Goal: Task Accomplishment & Management: Manage account settings

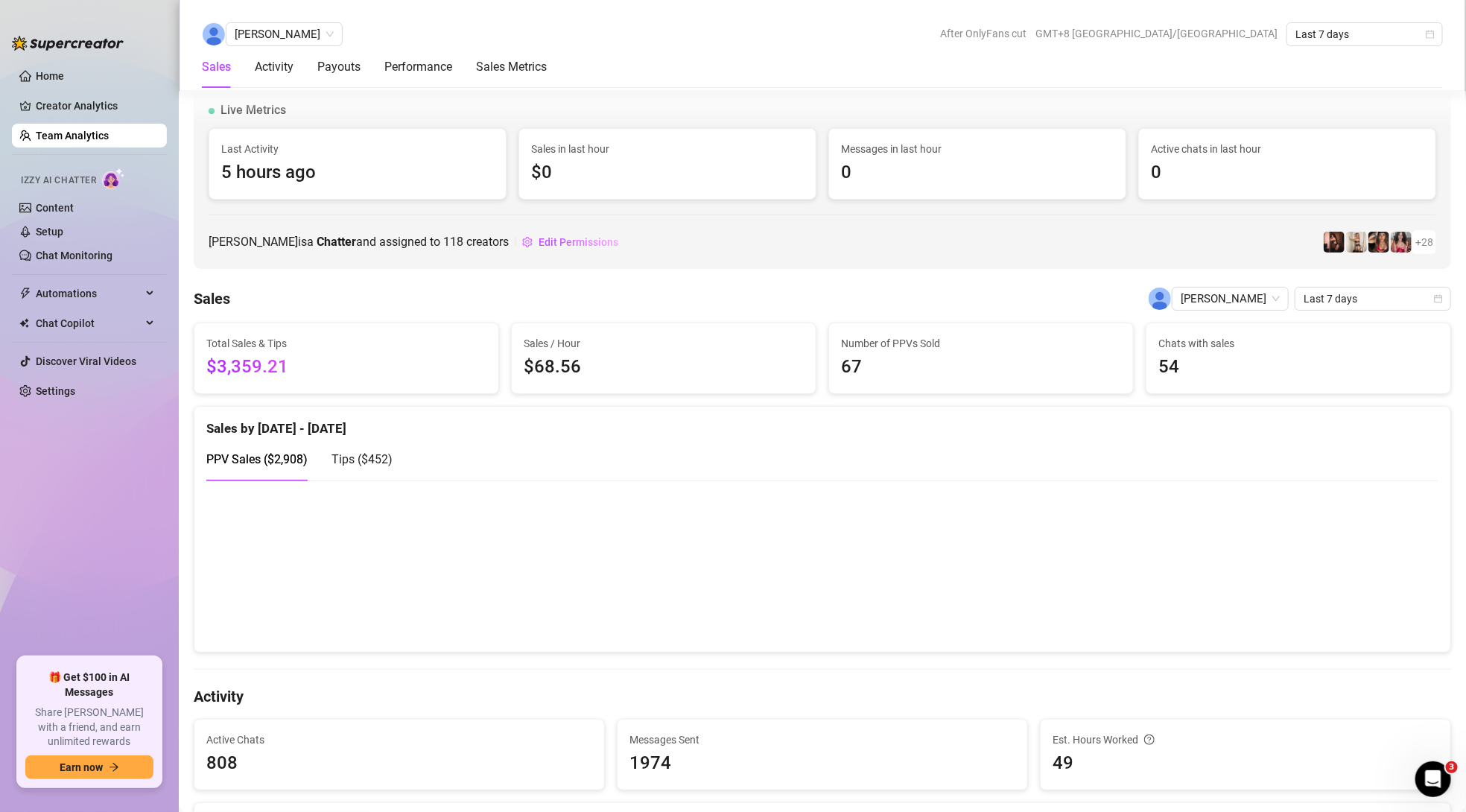
scroll to position [1481, 0]
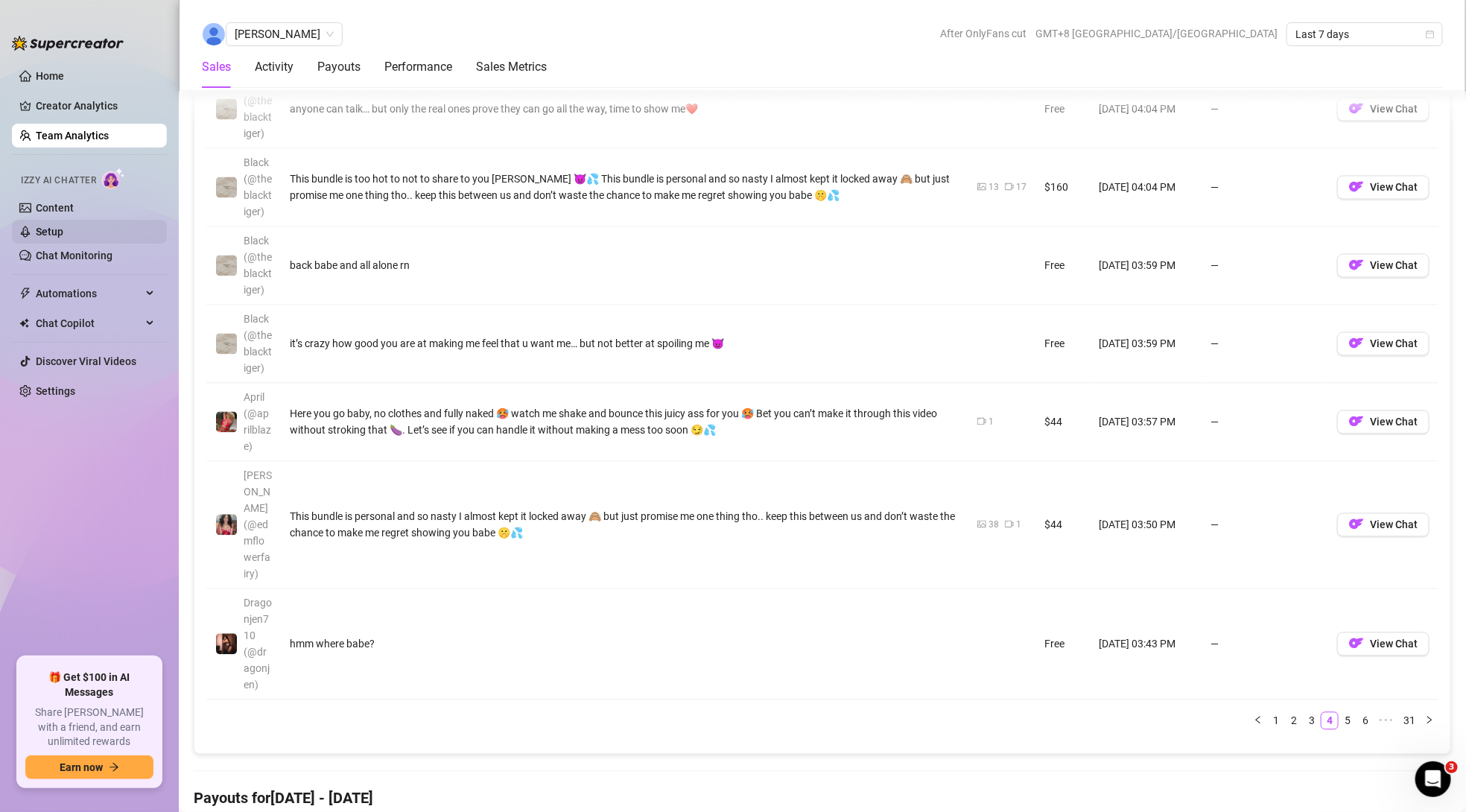
click at [63, 233] on link "Setup" at bounding box center [49, 231] width 27 height 12
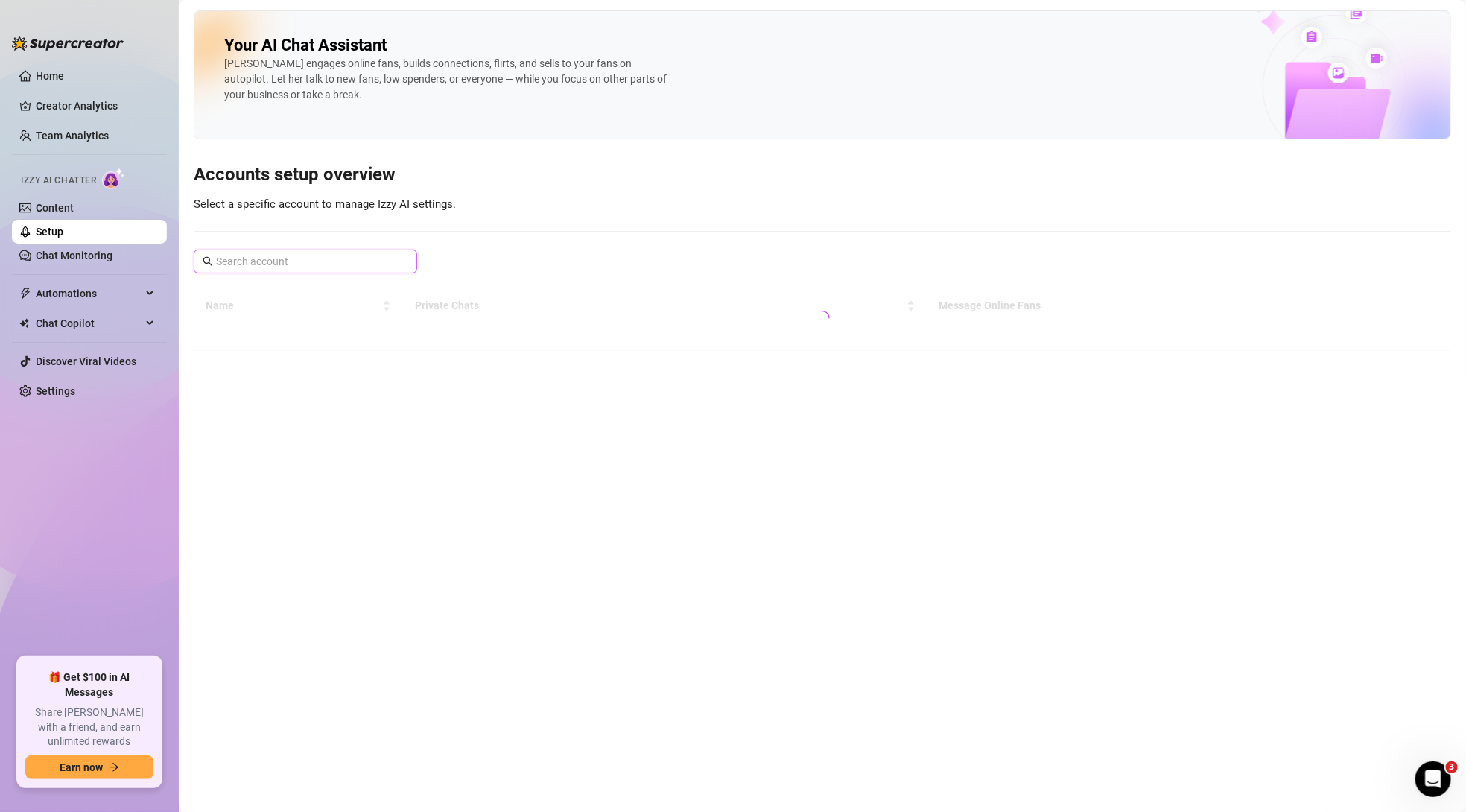
click at [272, 261] on input "text" at bounding box center [306, 261] width 180 height 16
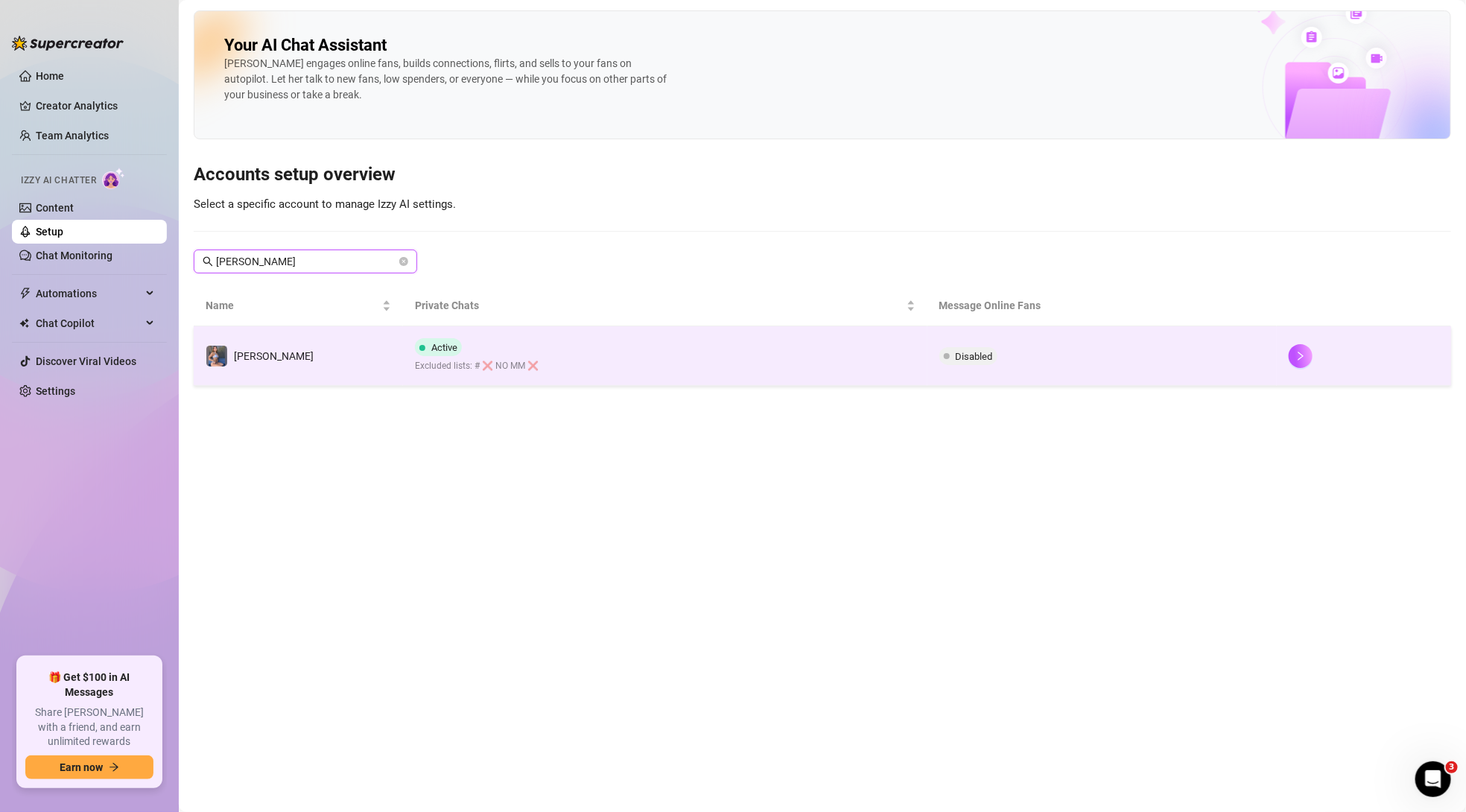
type input "[PERSON_NAME]"
click at [540, 373] on td "Active Excluded lists: # ❌ NO MM ❌" at bounding box center [665, 356] width 524 height 60
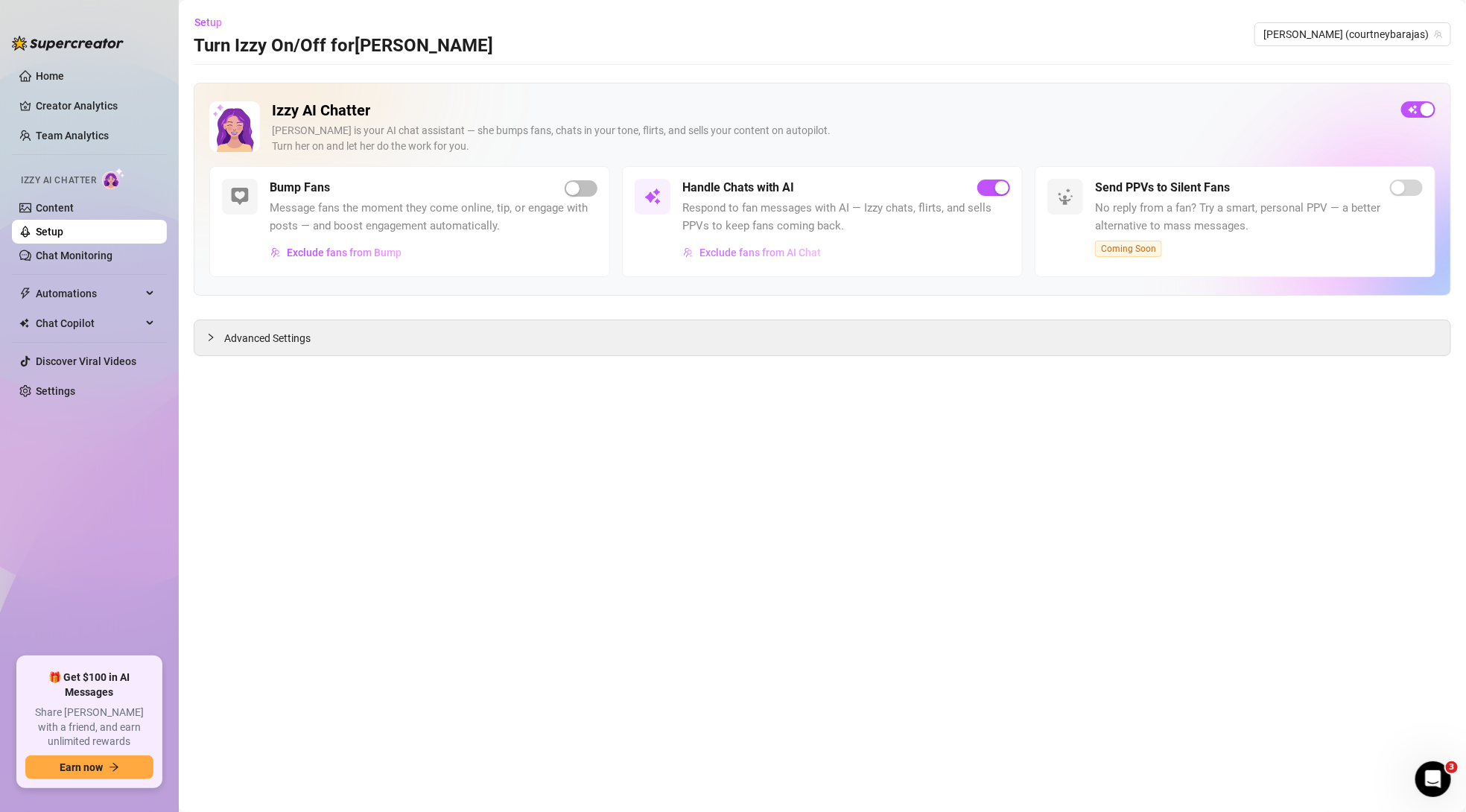
click at [802, 256] on span "Exclude fans from AI Chat" at bounding box center [760, 252] width 121 height 12
click at [736, 337] on div "Advanced Settings" at bounding box center [822, 337] width 1256 height 35
click at [731, 343] on div "Advanced Settings" at bounding box center [822, 337] width 1256 height 35
click at [269, 330] on span "Advanced Settings" at bounding box center [267, 337] width 86 height 16
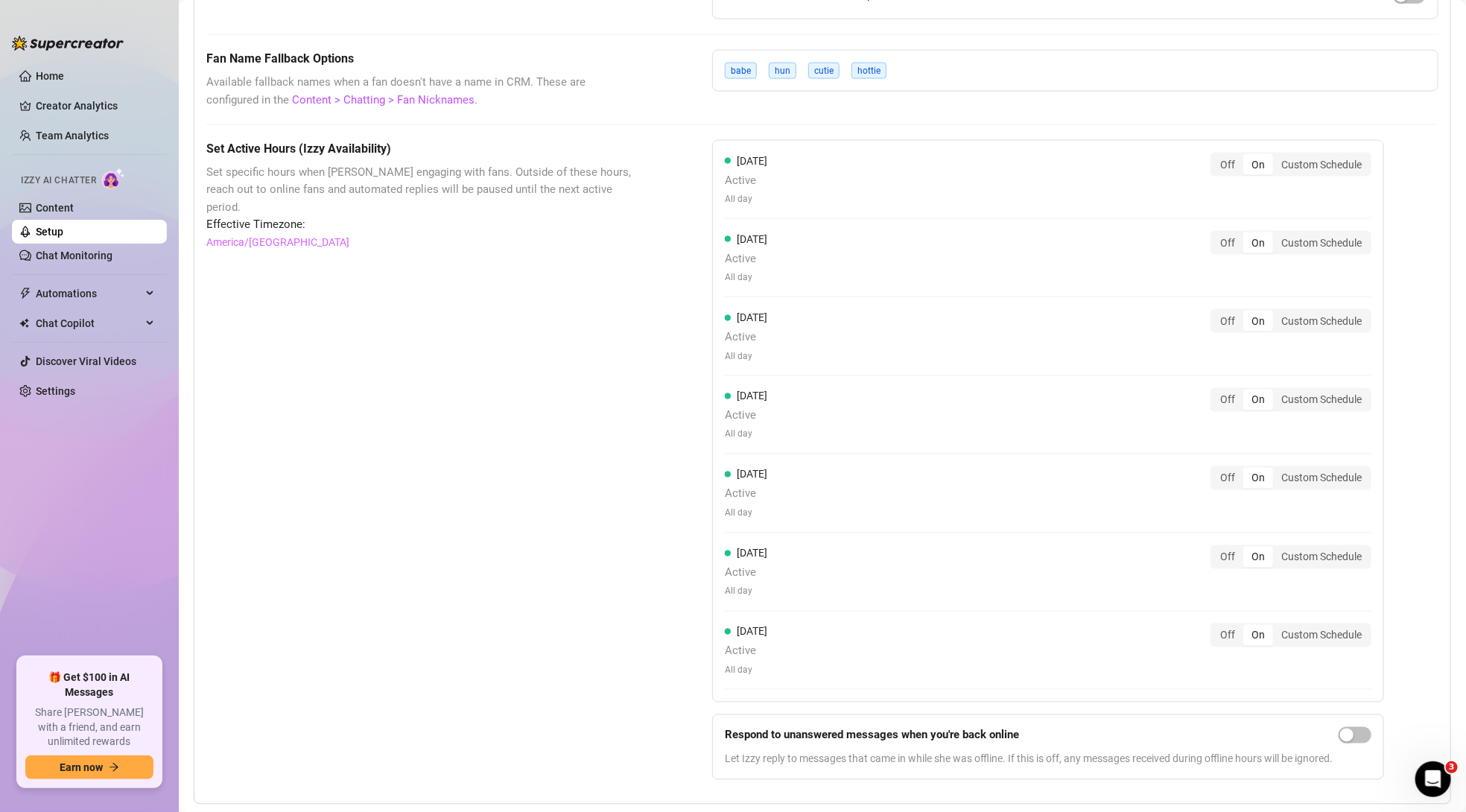
scroll to position [1139, 0]
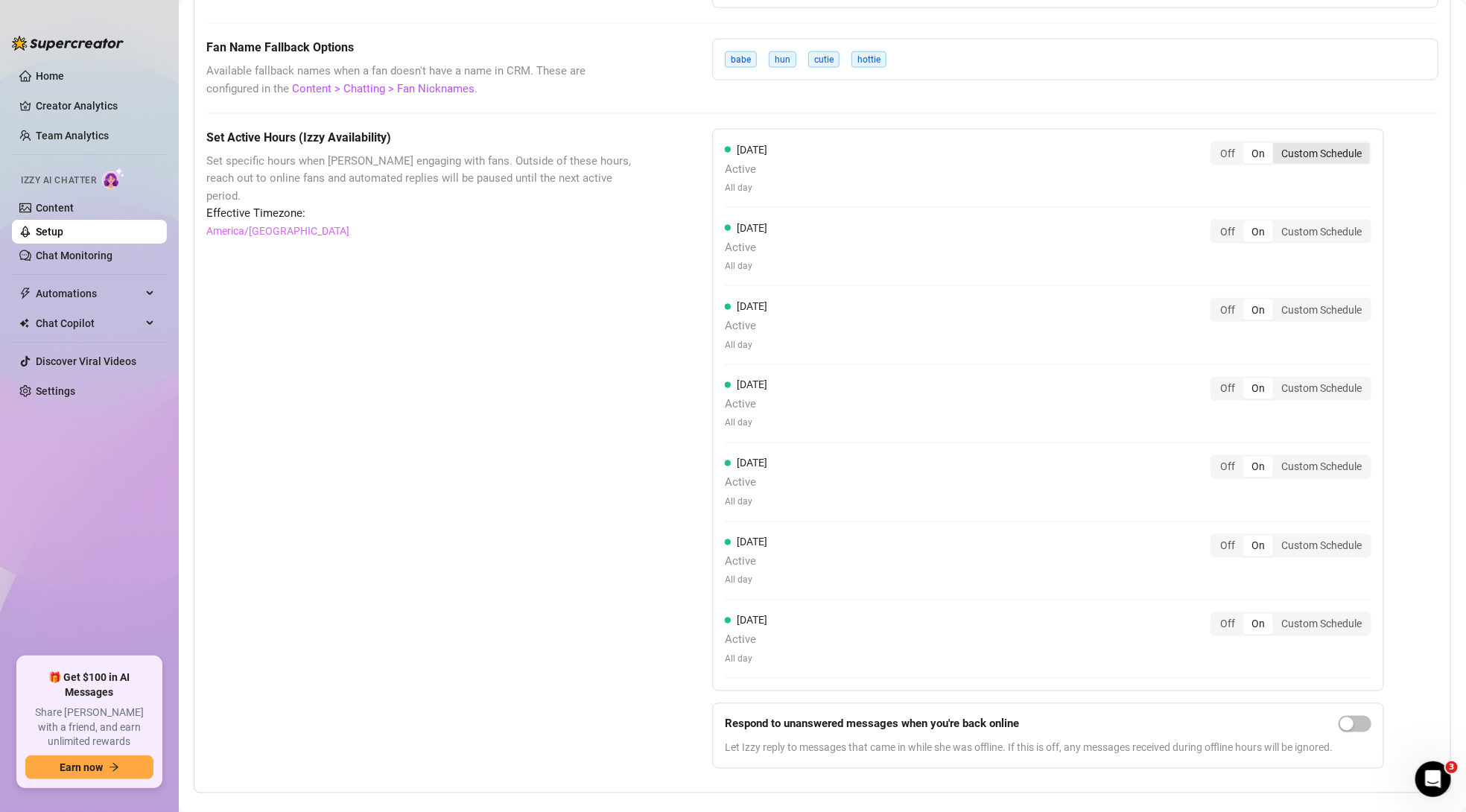
click at [1294, 152] on div "Custom Schedule" at bounding box center [1322, 153] width 97 height 21
click at [1277, 146] on input "Custom Schedule" at bounding box center [1277, 146] width 0 height 0
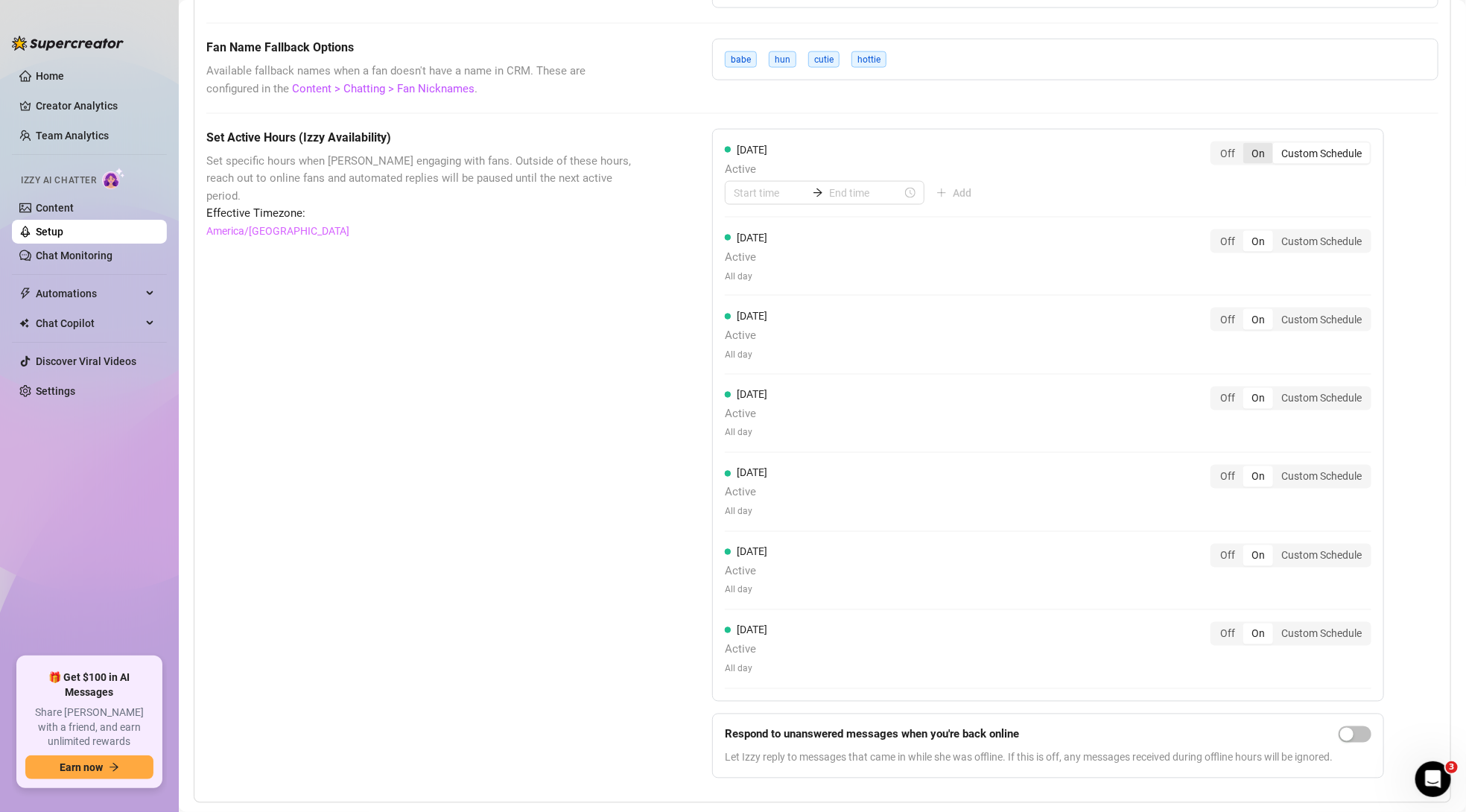
click at [1271, 148] on div "On" at bounding box center [1258, 153] width 30 height 21
click at [1248, 146] on input "On" at bounding box center [1248, 146] width 0 height 0
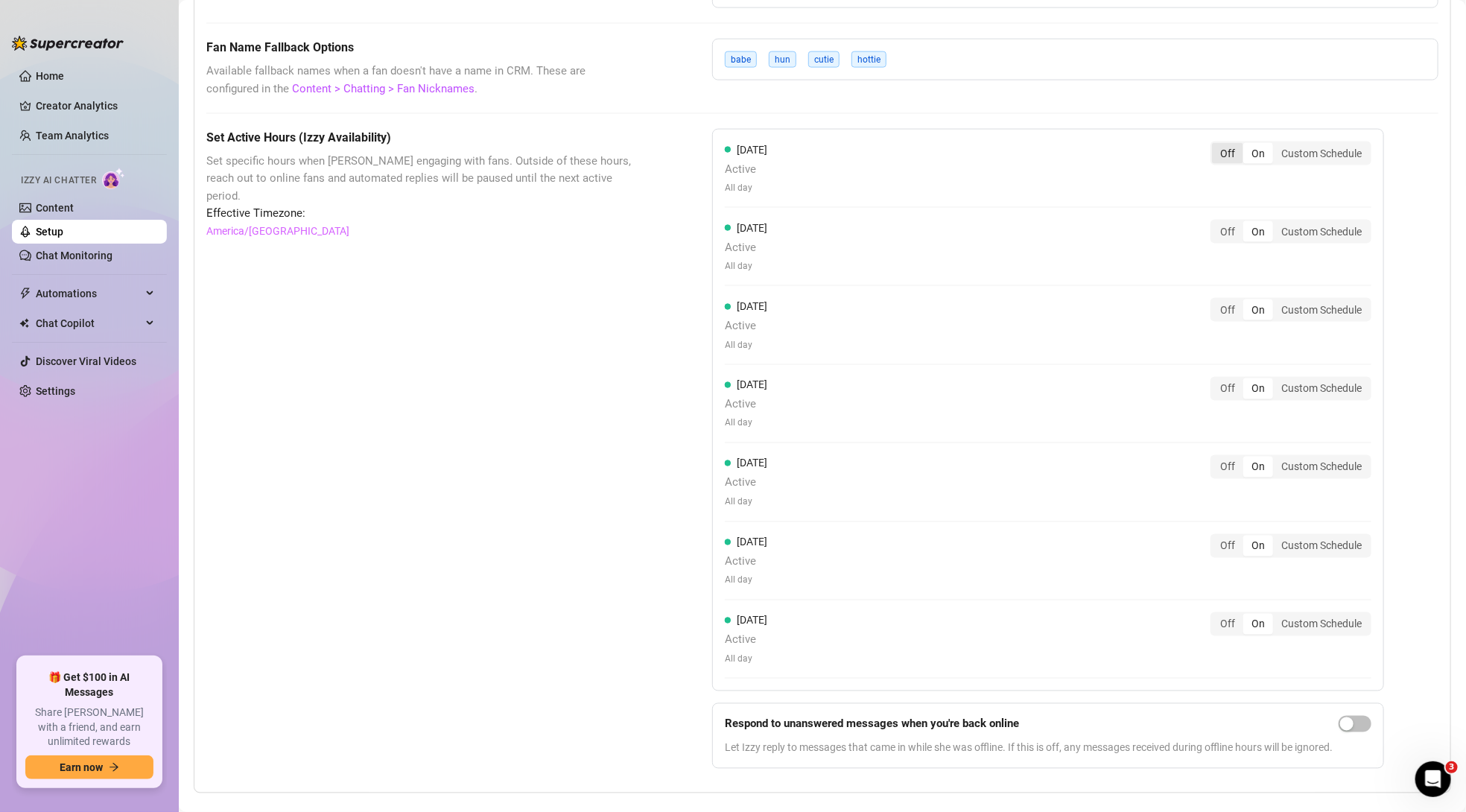
click at [1237, 150] on div "Off" at bounding box center [1228, 153] width 31 height 21
click at [1216, 146] on input "Off" at bounding box center [1216, 146] width 0 height 0
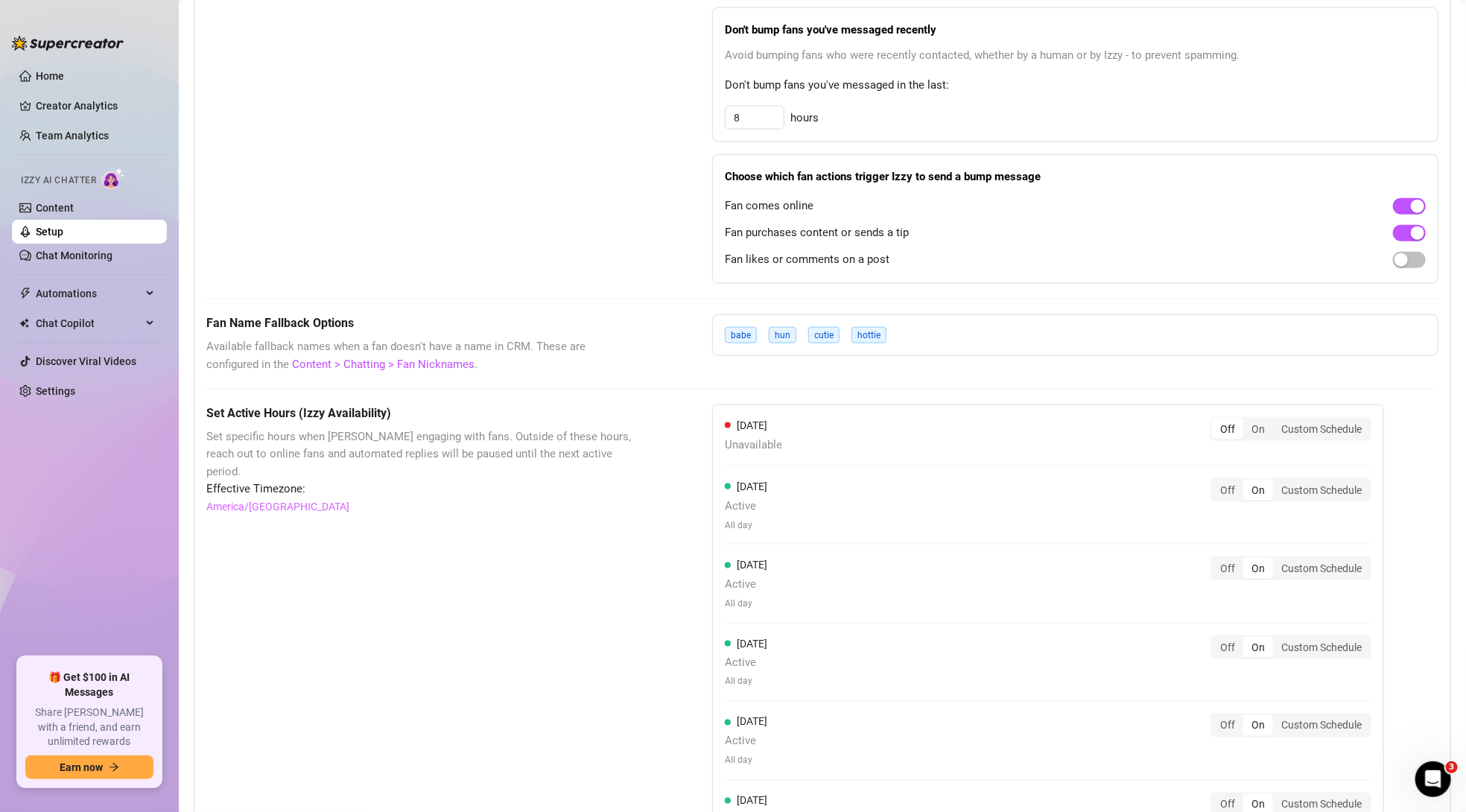
scroll to position [862, 0]
click at [1292, 420] on div "Custom Schedule" at bounding box center [1322, 431] width 97 height 21
click at [1277, 422] on input "Custom Schedule" at bounding box center [1277, 422] width 0 height 0
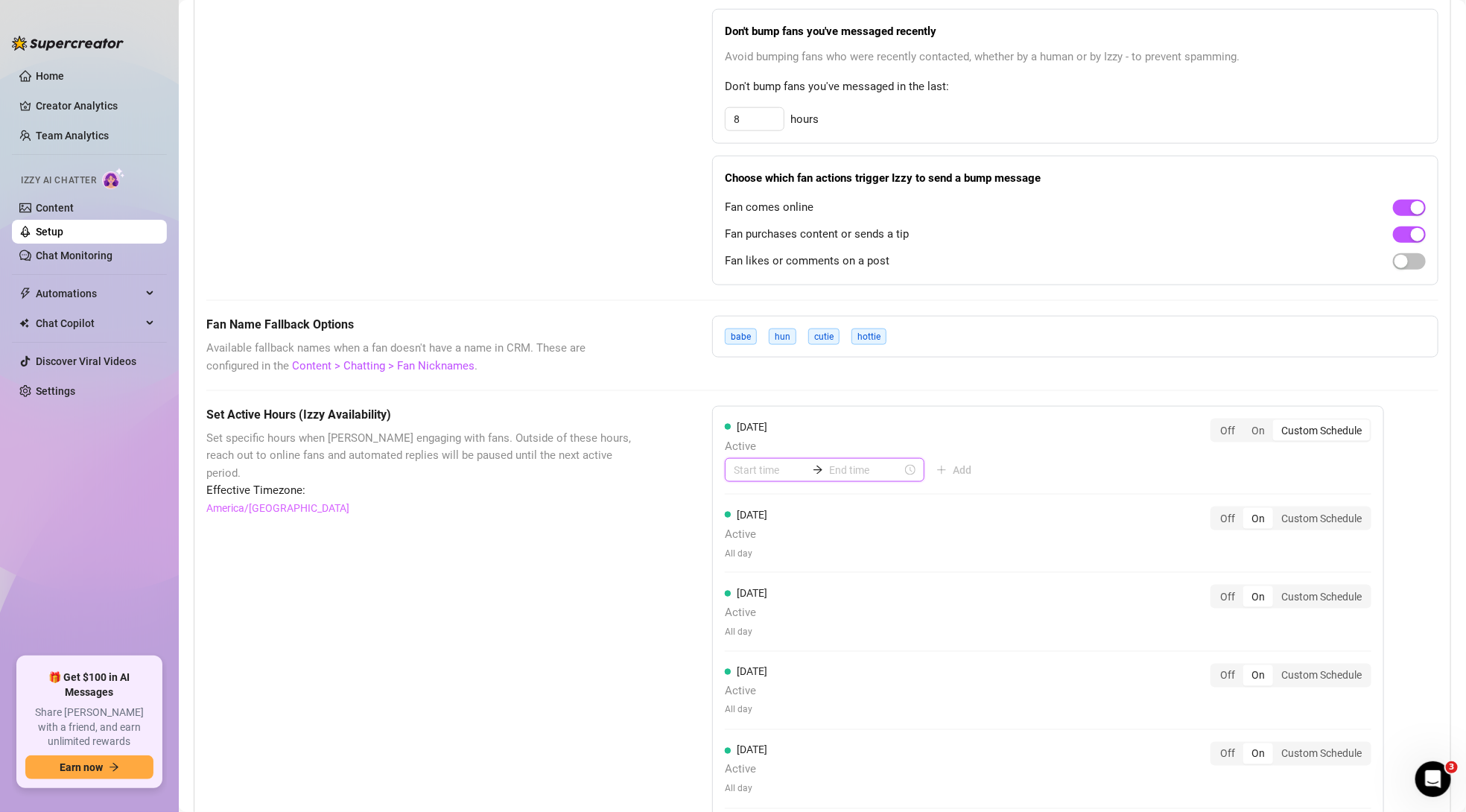
click at [760, 470] on input at bounding box center [770, 470] width 73 height 16
click at [746, 453] on div "[DATE] Active Add" at bounding box center [854, 451] width 258 height 64
click at [752, 463] on input at bounding box center [770, 470] width 73 height 16
click at [848, 468] on input at bounding box center [865, 470] width 73 height 16
type input "00:10"
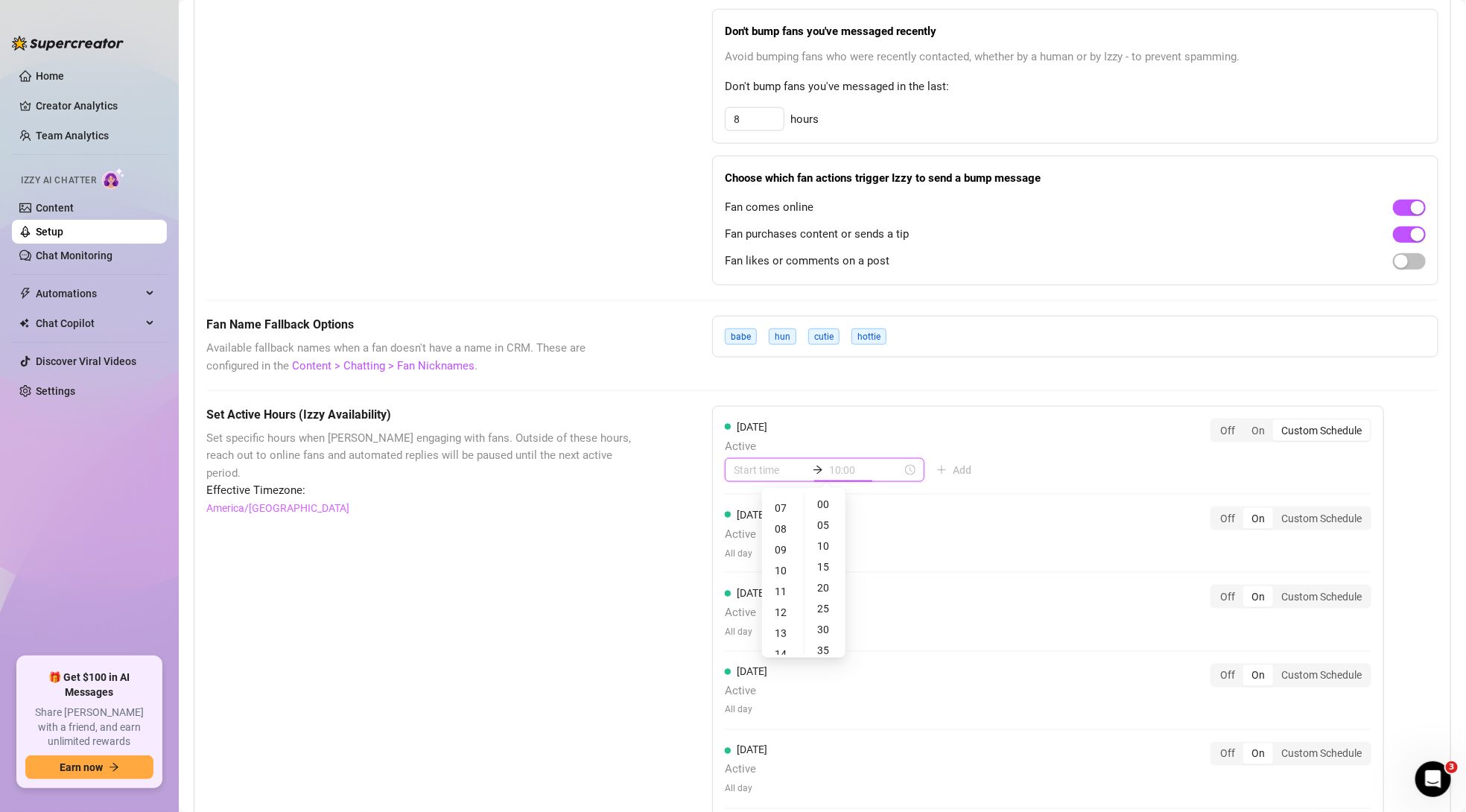
type input "11:00"
type input "23:00"
click at [1250, 427] on div "On" at bounding box center [1258, 431] width 30 height 21
click at [1248, 422] on input "On" at bounding box center [1248, 422] width 0 height 0
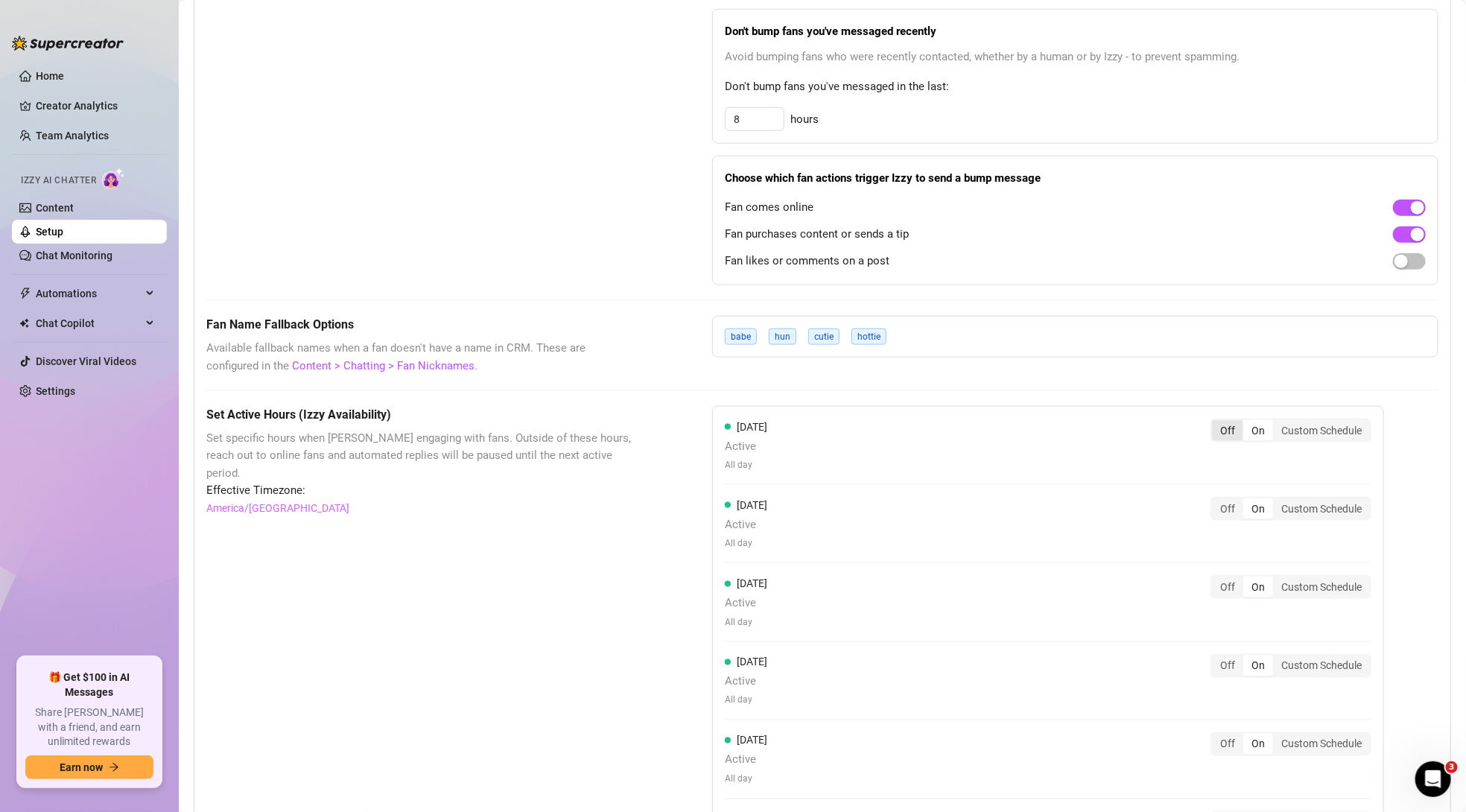
click at [1233, 426] on div "Off" at bounding box center [1228, 431] width 31 height 21
click at [1216, 422] on input "Off" at bounding box center [1216, 422] width 0 height 0
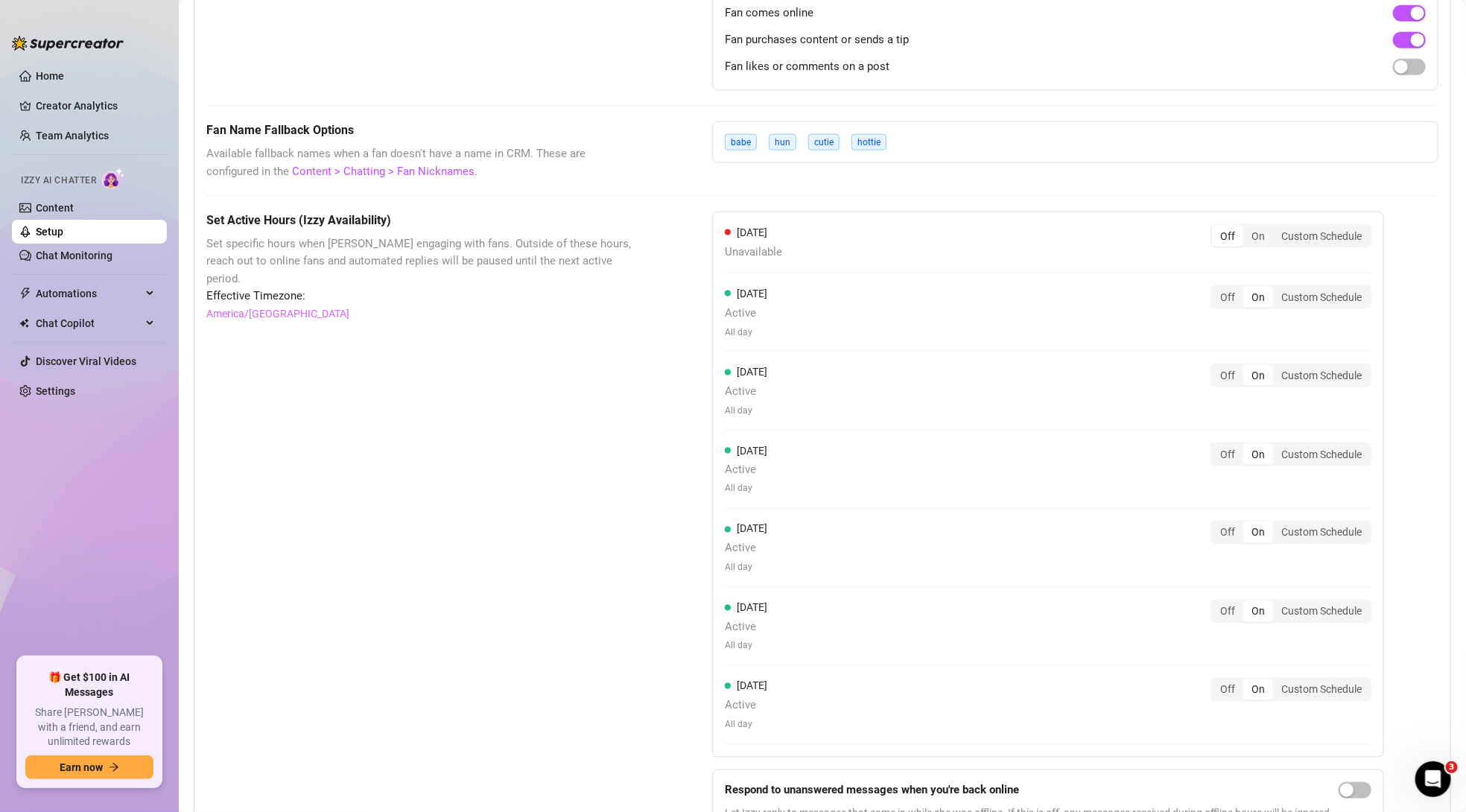
scroll to position [1141, 0]
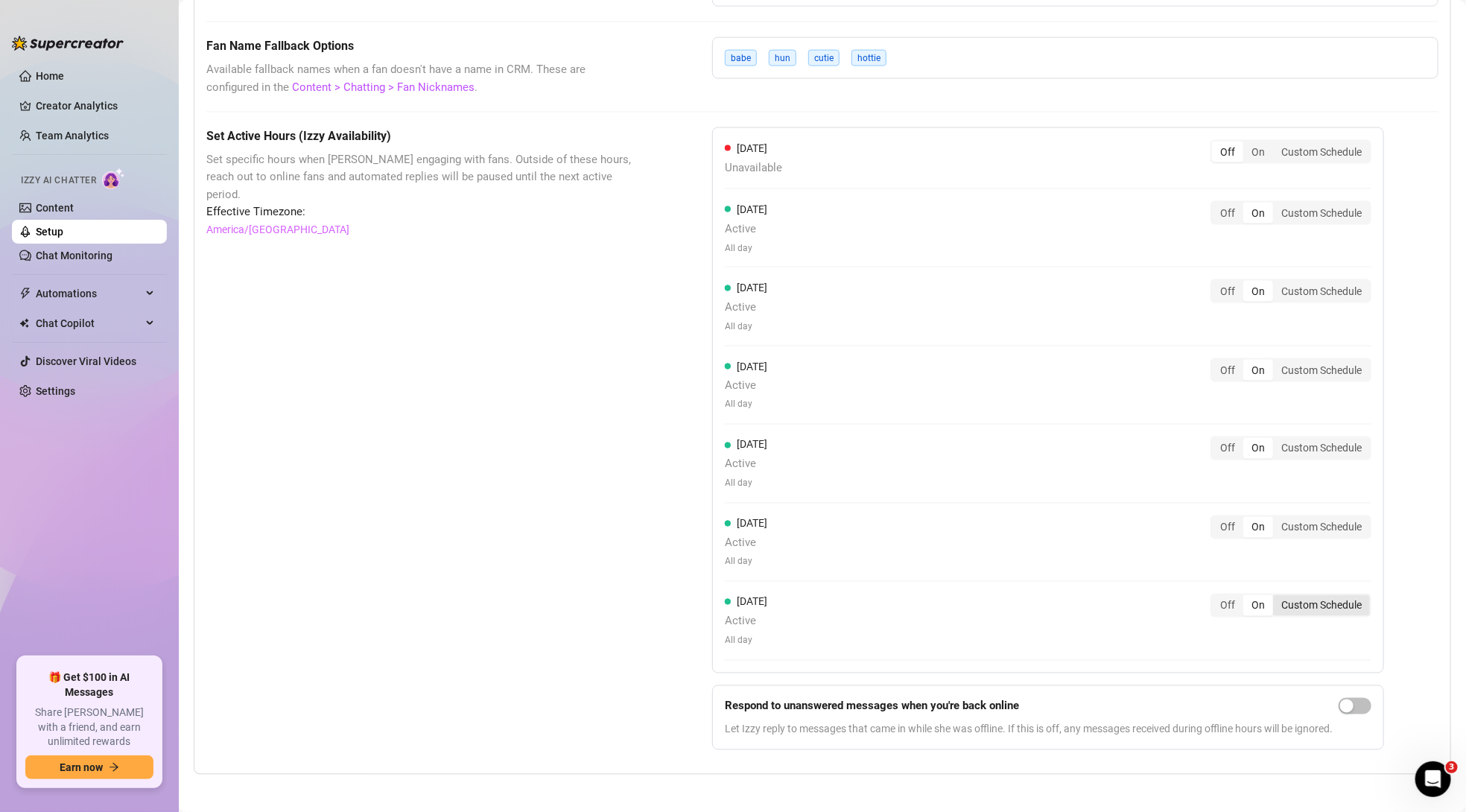
click at [1322, 600] on div "Custom Schedule" at bounding box center [1322, 605] width 97 height 21
click at [1277, 597] on input "Custom Schedule" at bounding box center [1277, 597] width 0 height 0
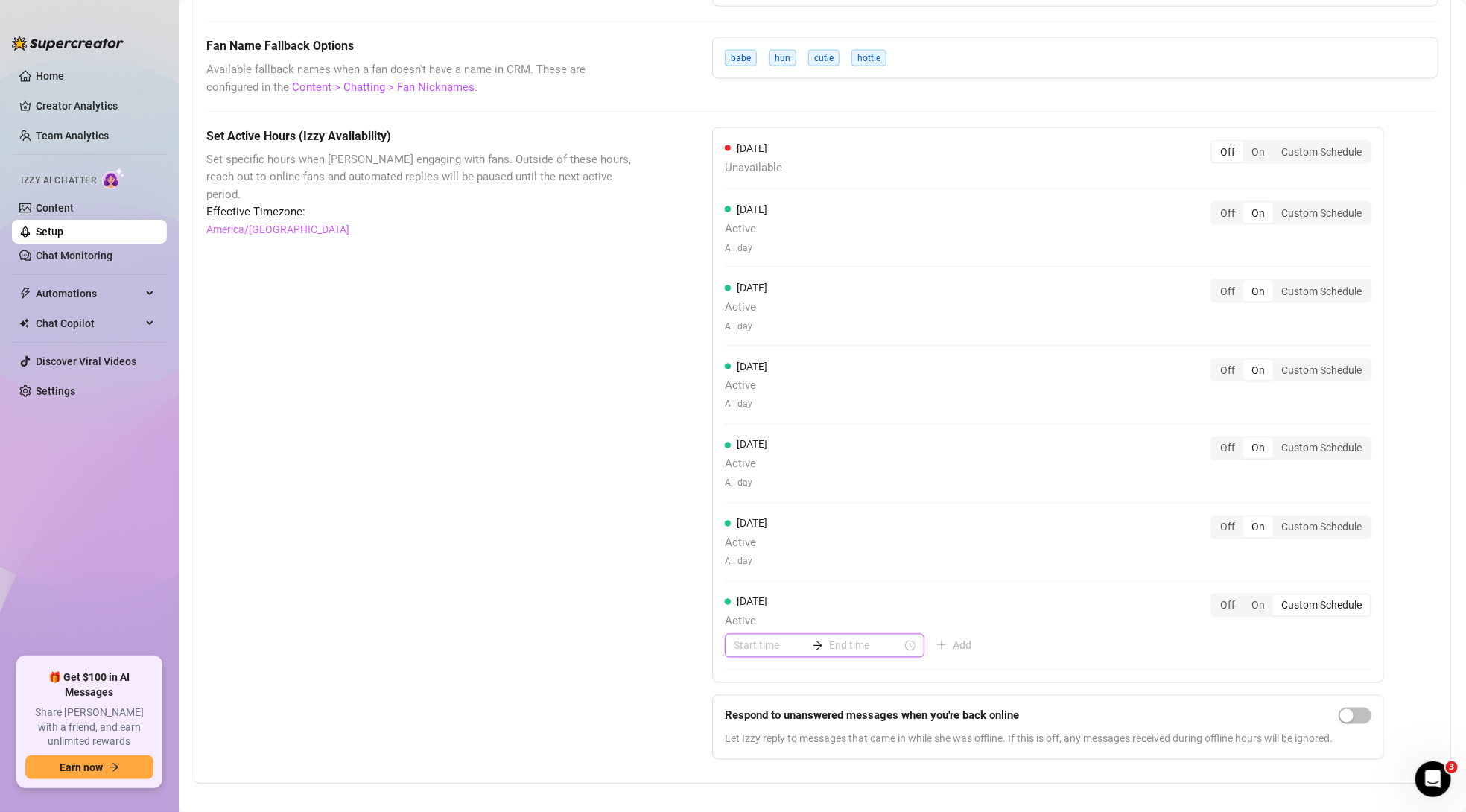
click at [832, 637] on input at bounding box center [865, 645] width 73 height 16
type input "00:35"
click at [785, 509] on div "09" at bounding box center [783, 507] width 36 height 21
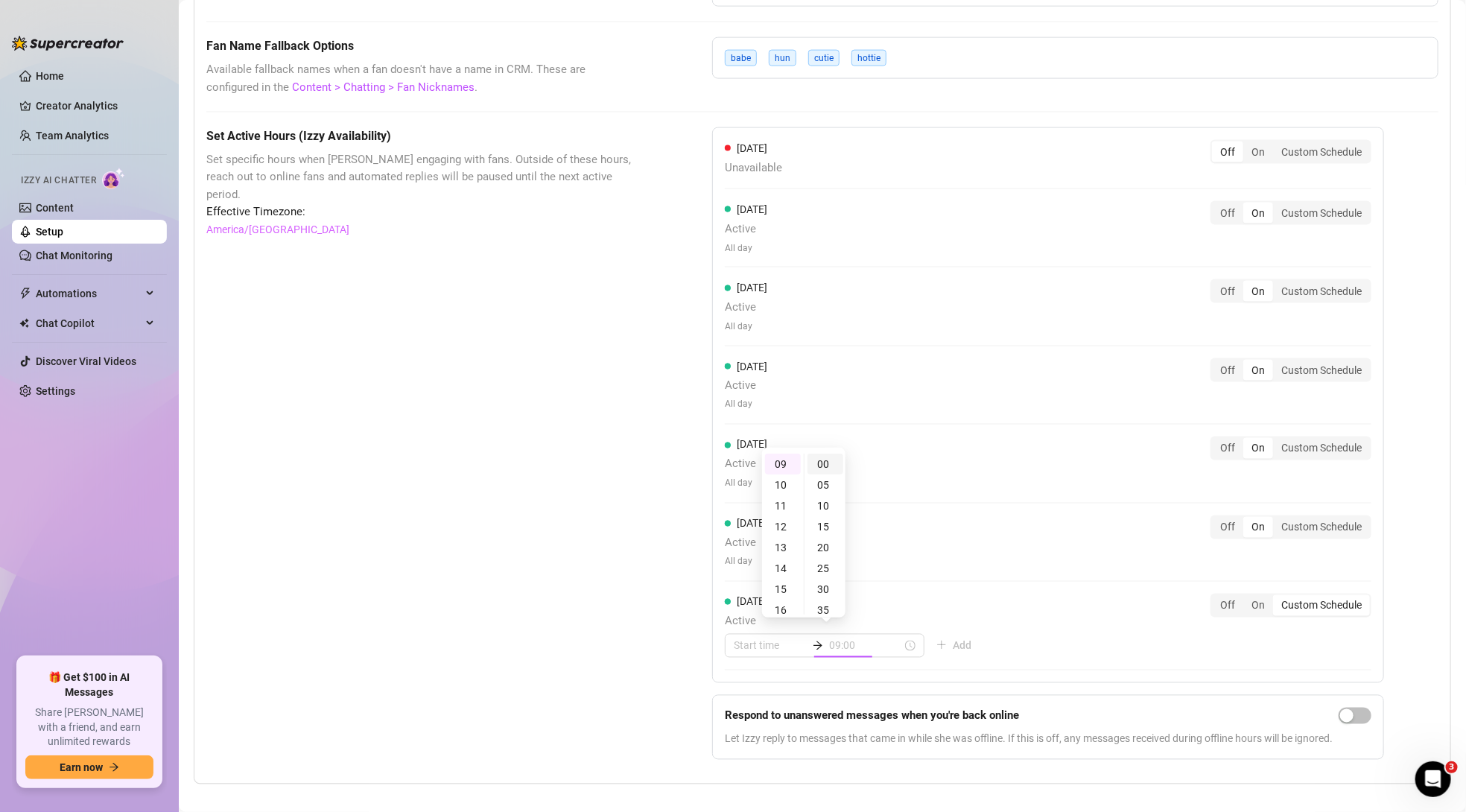
click at [827, 467] on div "00" at bounding box center [825, 464] width 36 height 21
type input "09:00"
click at [873, 637] on div "09:00" at bounding box center [825, 646] width 200 height 23
type input "05:00"
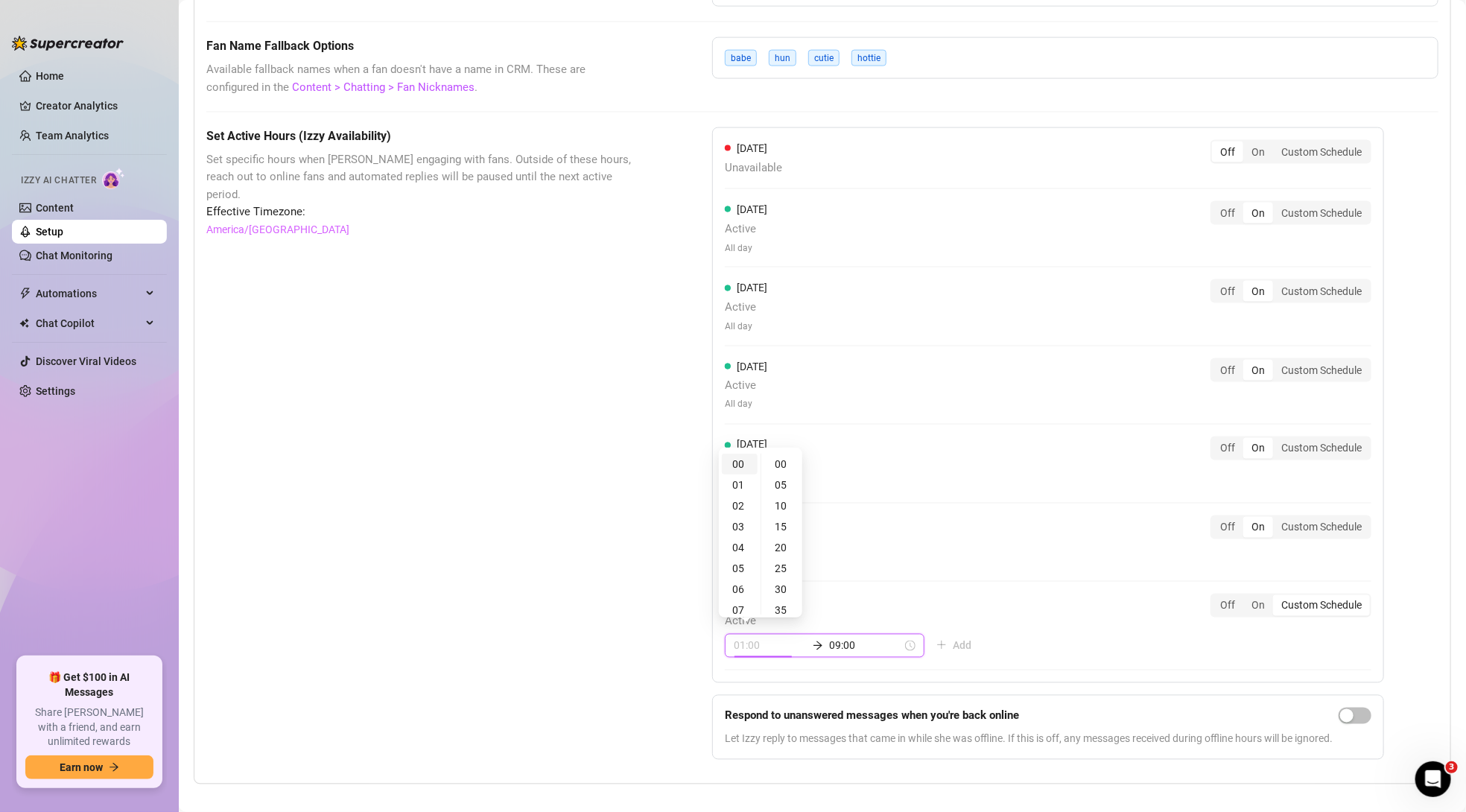
type input "00:00"
click at [738, 468] on div "00" at bounding box center [740, 464] width 36 height 21
click at [779, 468] on div "00" at bounding box center [782, 464] width 36 height 21
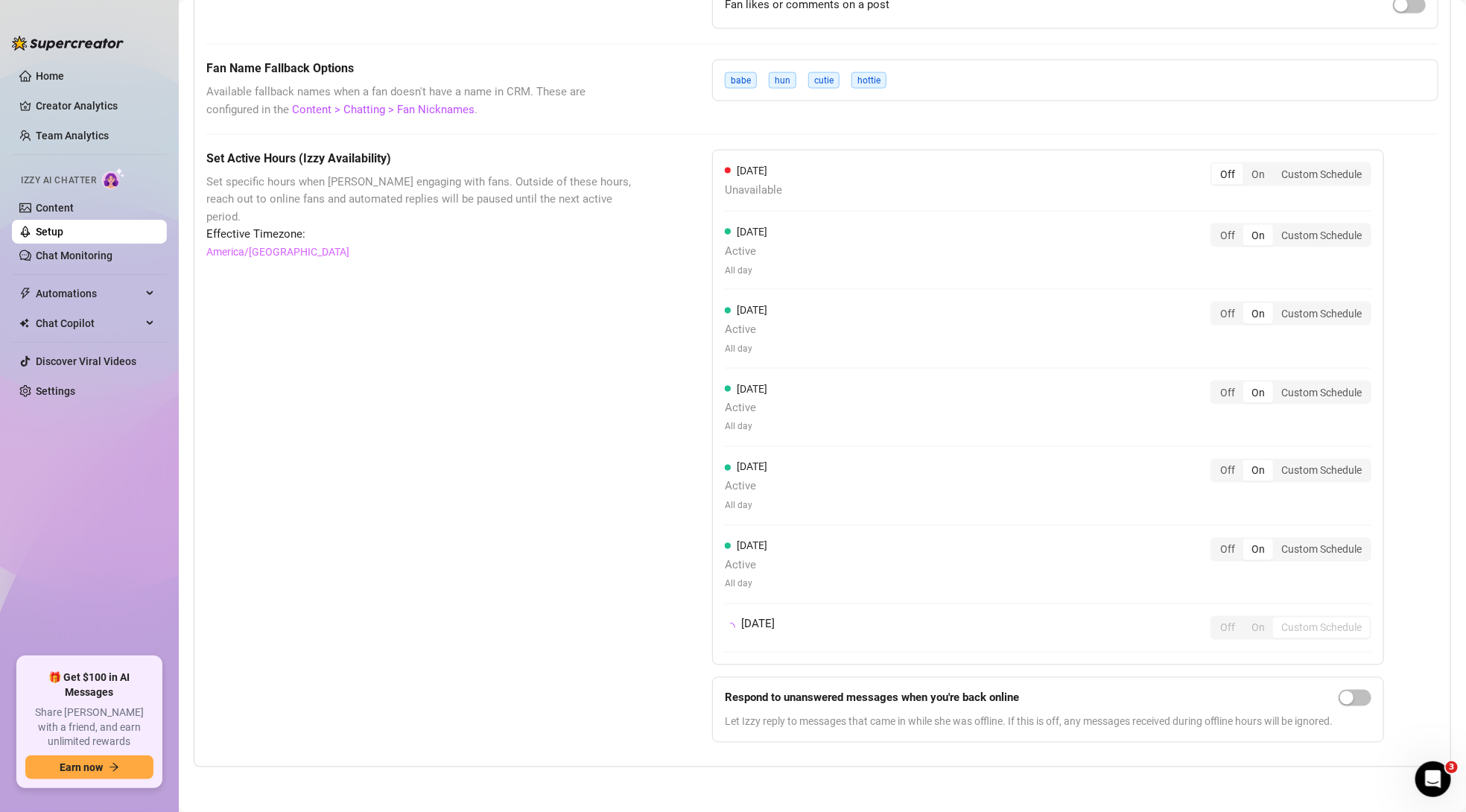
click at [897, 535] on div "[DATE] Unavailable Off On Custom Schedule [DATE] Active All day Off On Custom S…" at bounding box center [1049, 407] width 672 height 516
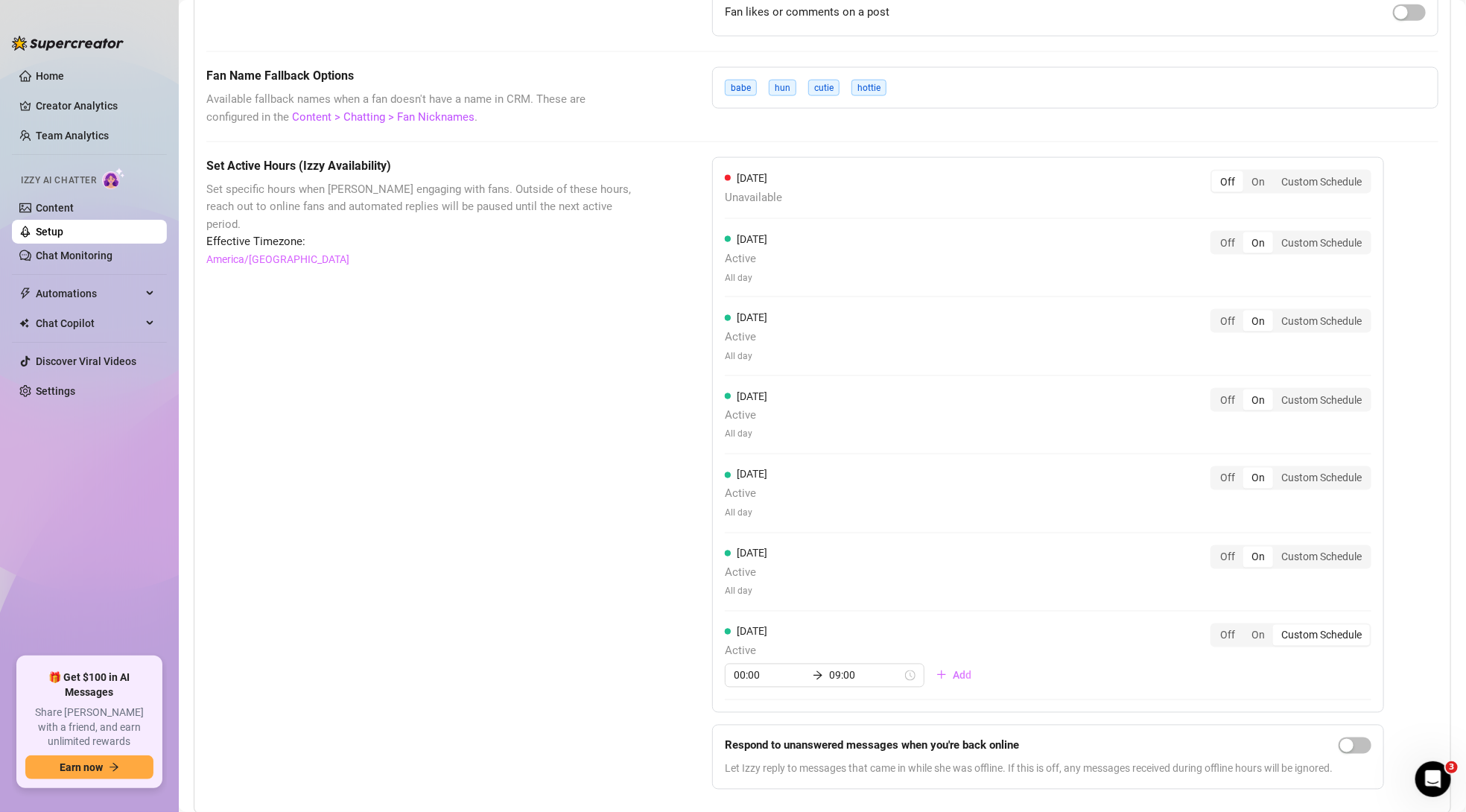
scroll to position [1141, 0]
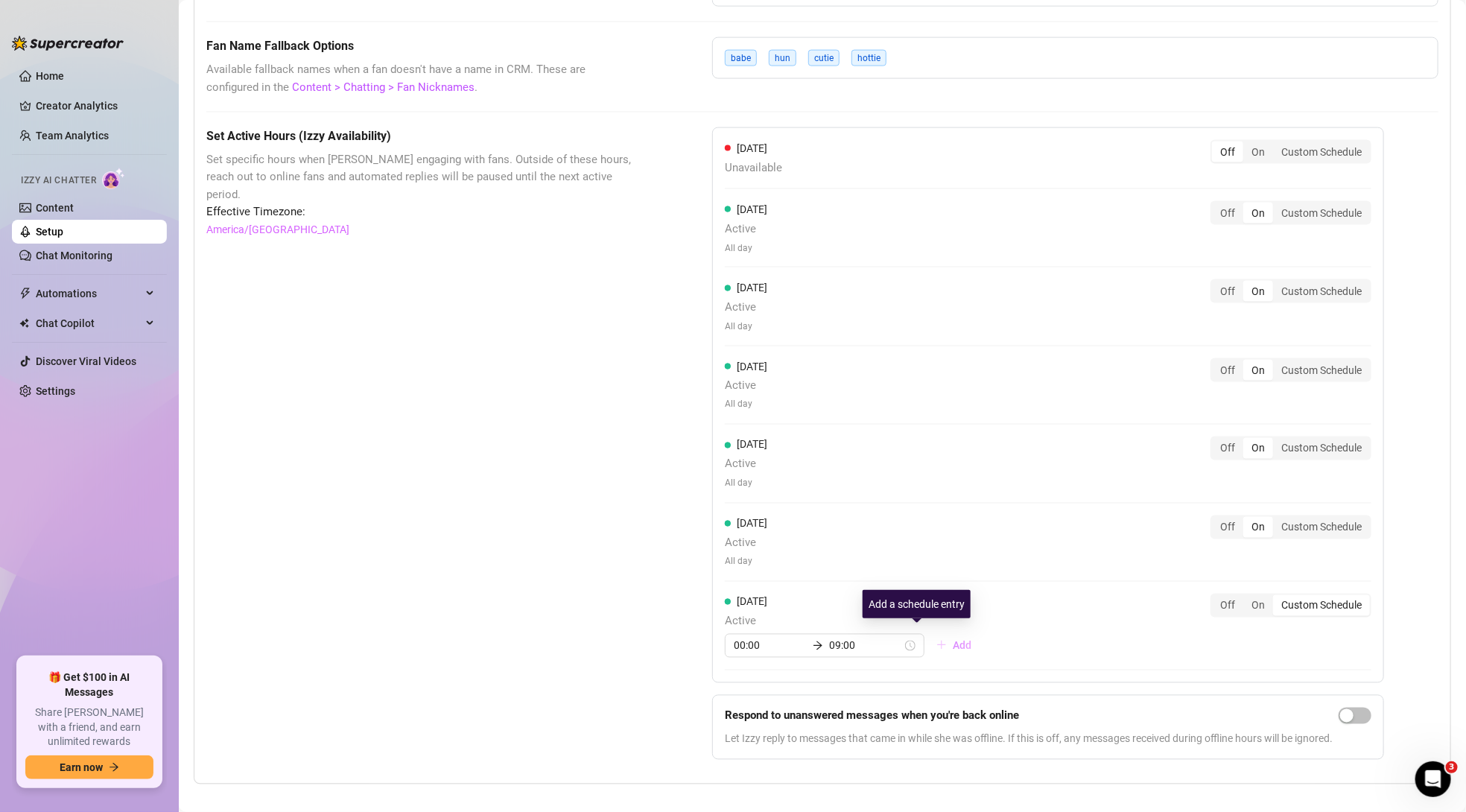
click at [953, 640] on span "Add" at bounding box center [962, 645] width 19 height 12
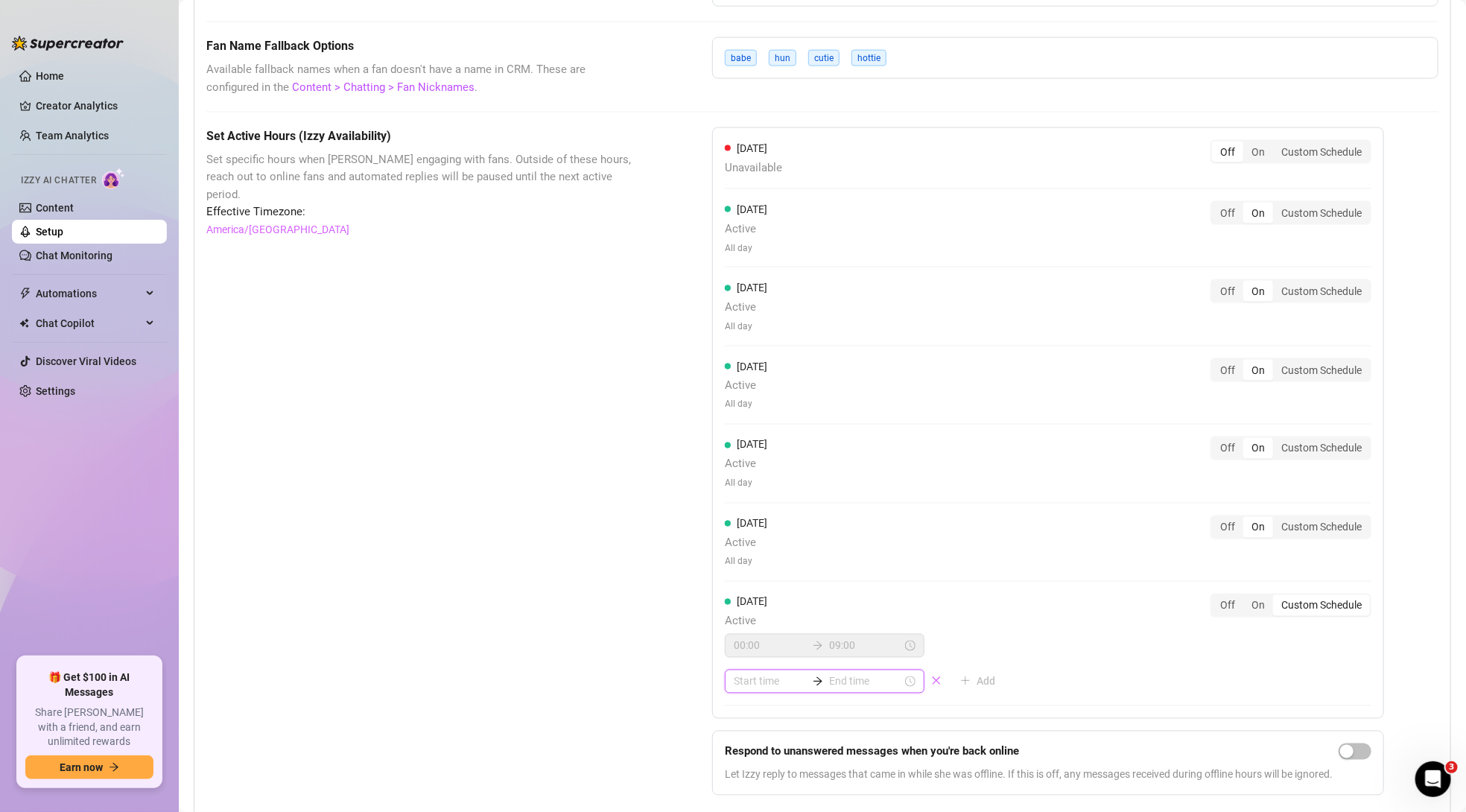
click at [758, 679] on input at bounding box center [770, 681] width 73 height 16
type input "17:00"
type input "00:25"
click at [830, 674] on input at bounding box center [865, 681] width 73 height 16
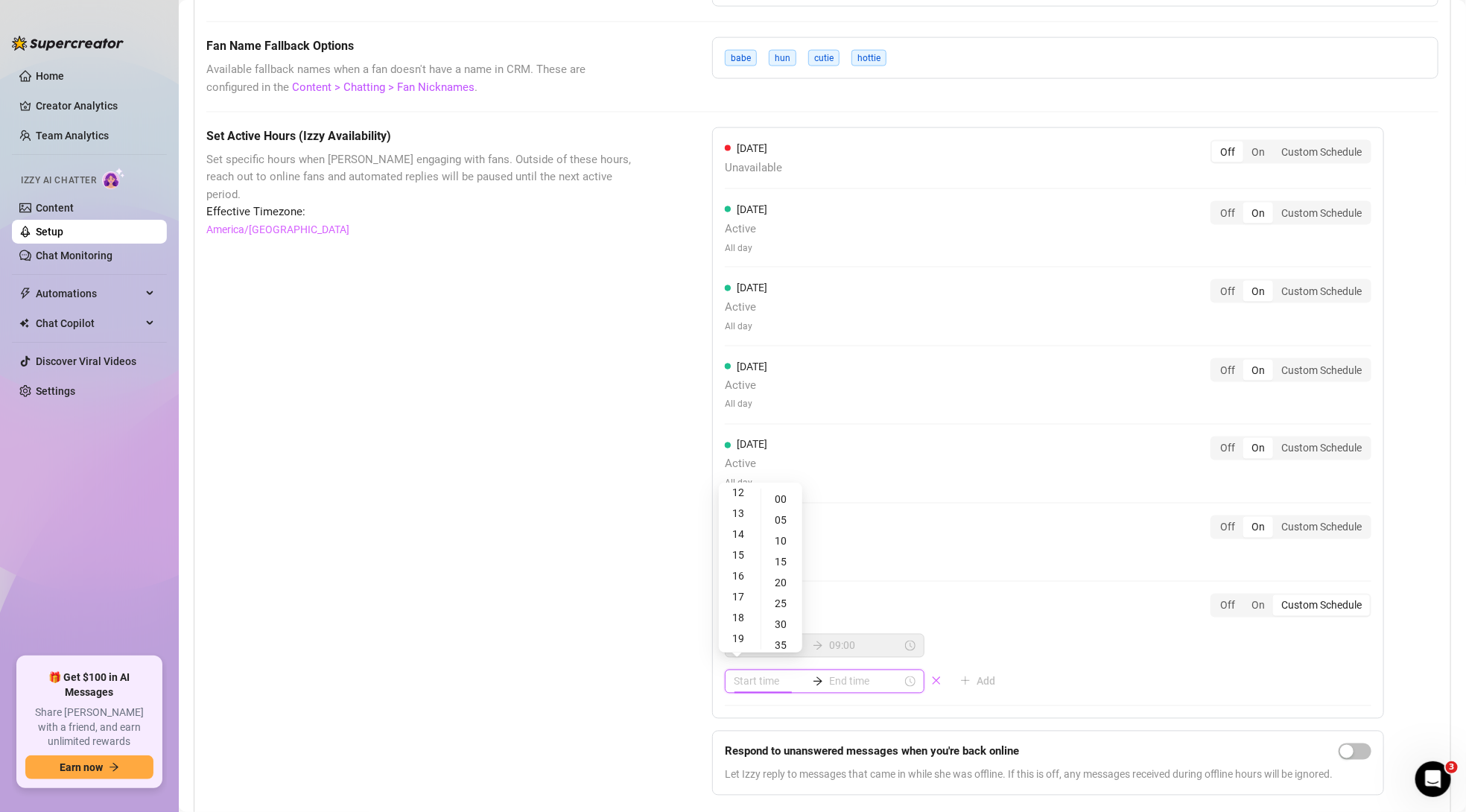
scroll to position [0, 0]
type input "00:25"
type input "21:00"
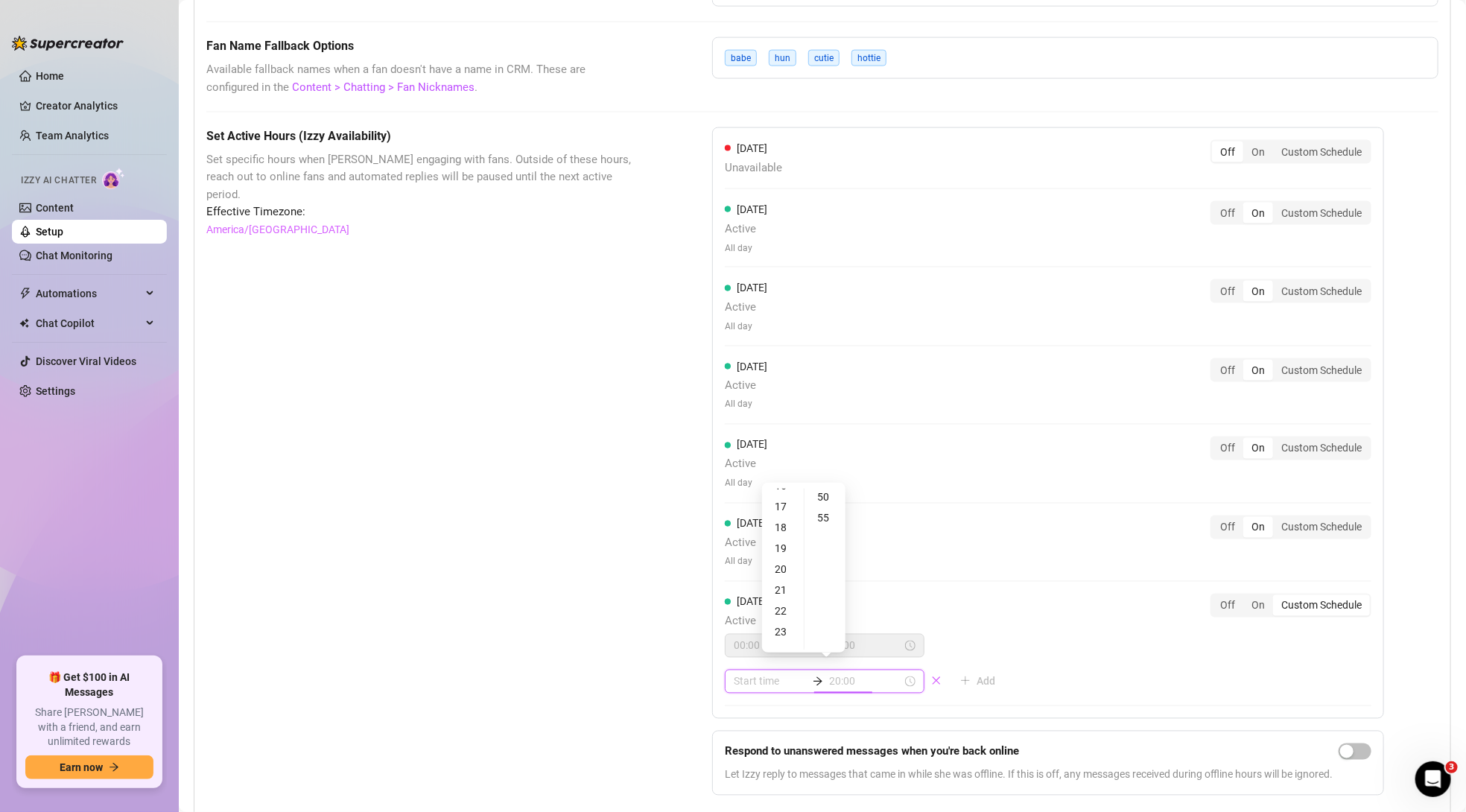
type input "19:00"
click at [784, 587] on div "21" at bounding box center [783, 590] width 36 height 21
type input "21:00"
click at [936, 597] on div "[DATE] Active 00:00 09:00 21:00 Add" at bounding box center [866, 643] width 283 height 99
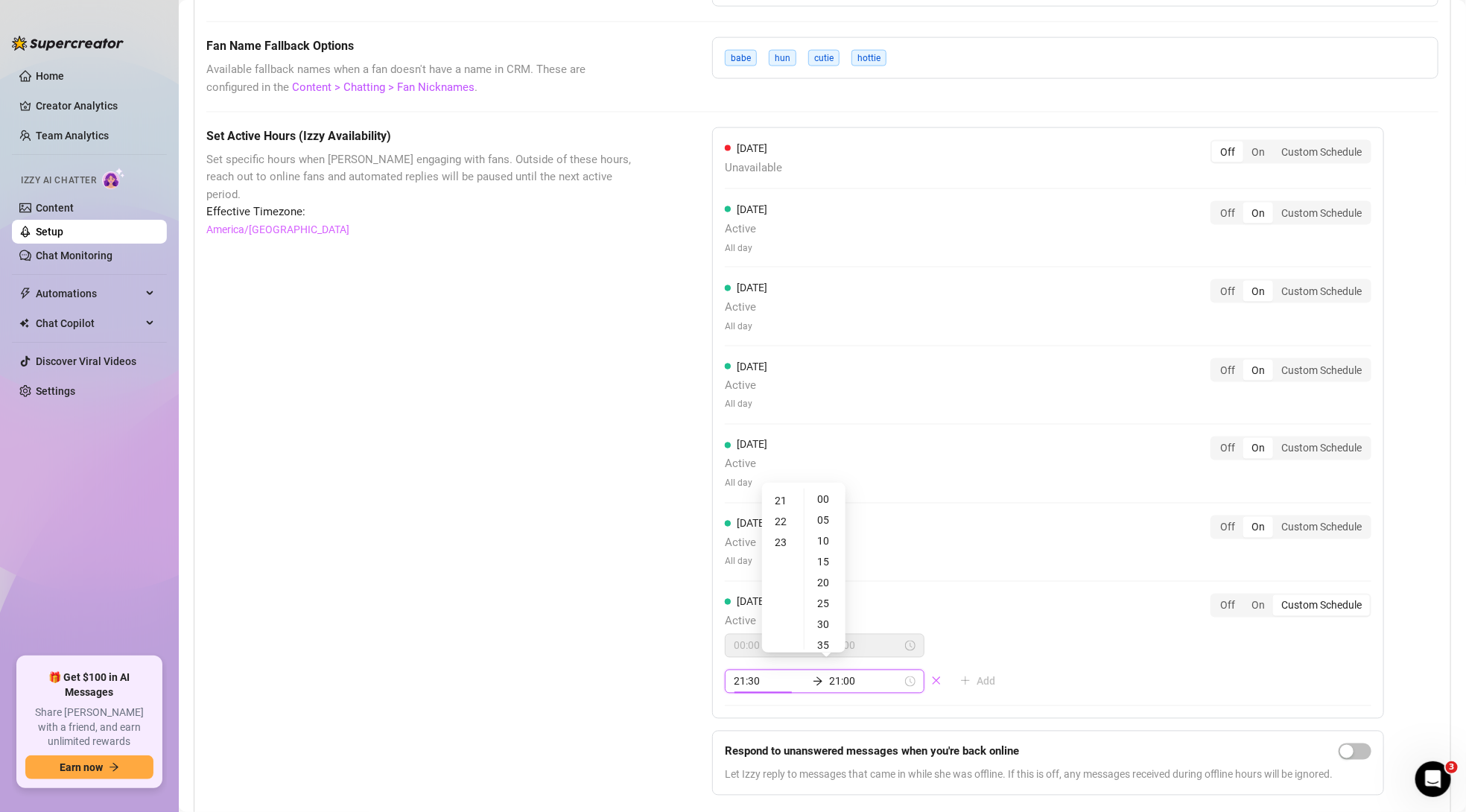
type input "21:35"
type input "02:00"
type input "21:10"
click at [922, 539] on div "[DATE] Active All day Off On Custom Schedule" at bounding box center [1049, 542] width 647 height 54
click at [931, 676] on icon "close" at bounding box center [936, 680] width 10 height 10
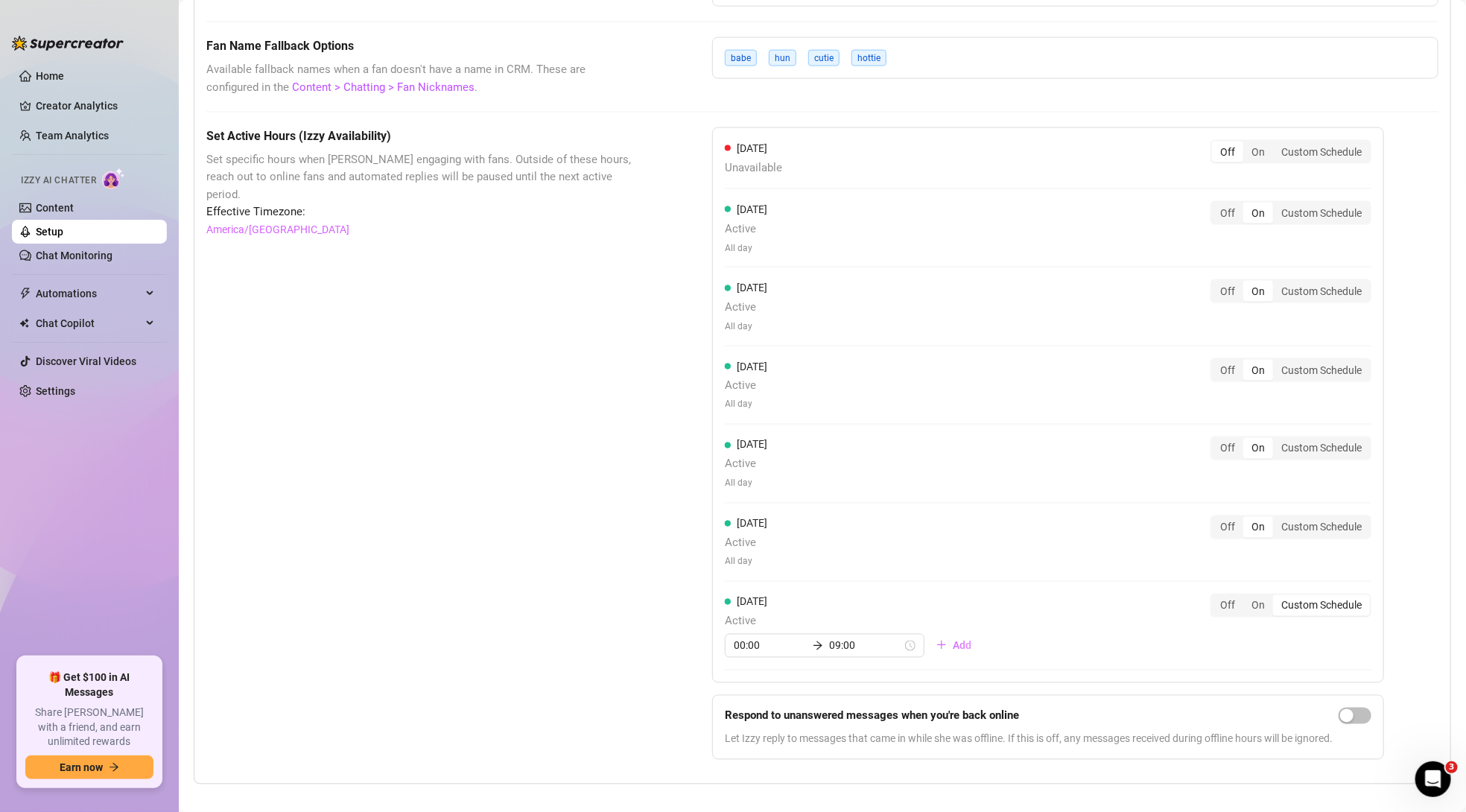
click at [613, 597] on div "Set Active Hours (Izzy Availability) Set specific hours when Izzy engaging with…" at bounding box center [422, 450] width 431 height 645
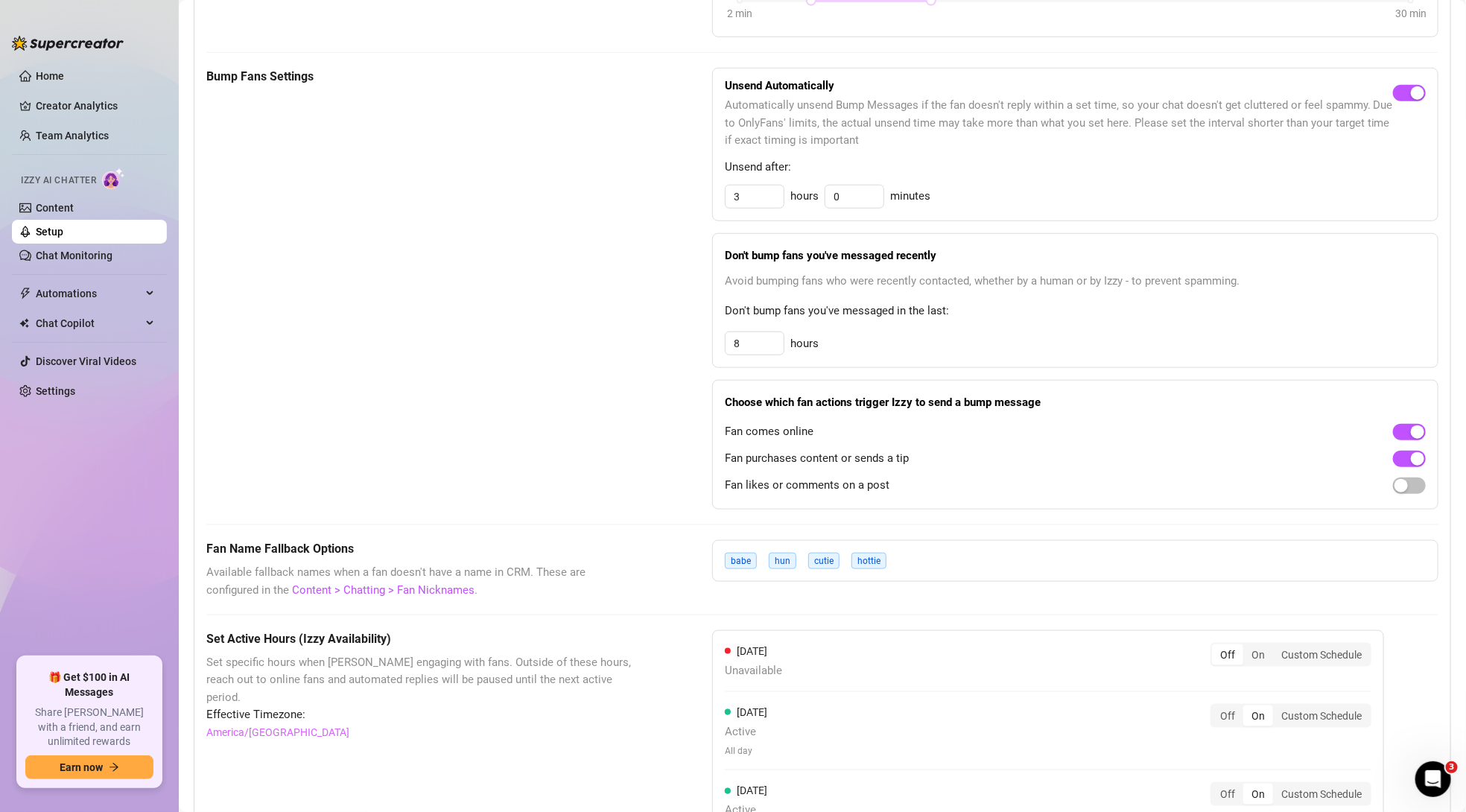
scroll to position [1150, 0]
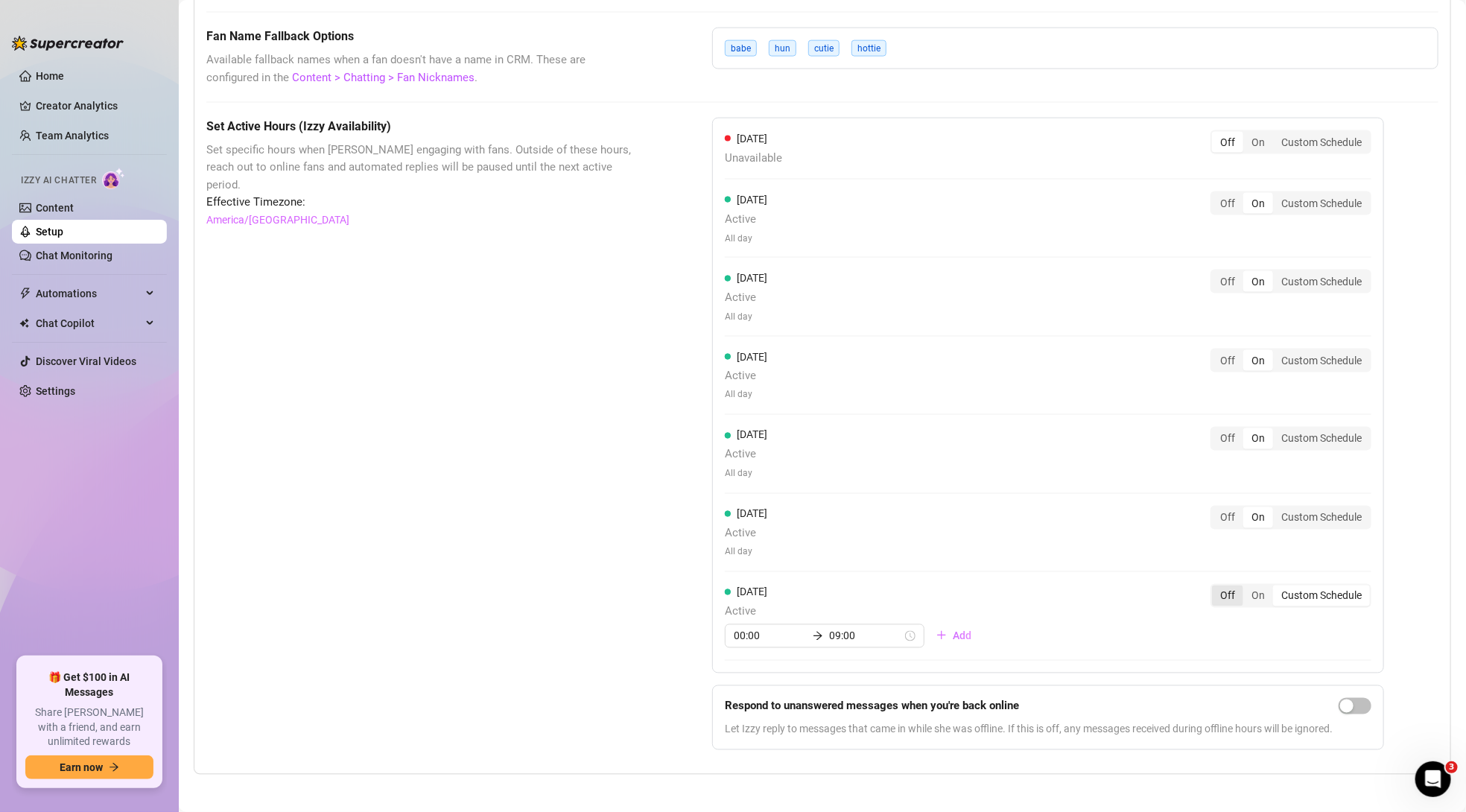
click at [1239, 591] on div "Off" at bounding box center [1228, 596] width 31 height 21
click at [1216, 588] on input "Off" at bounding box center [1216, 588] width 0 height 0
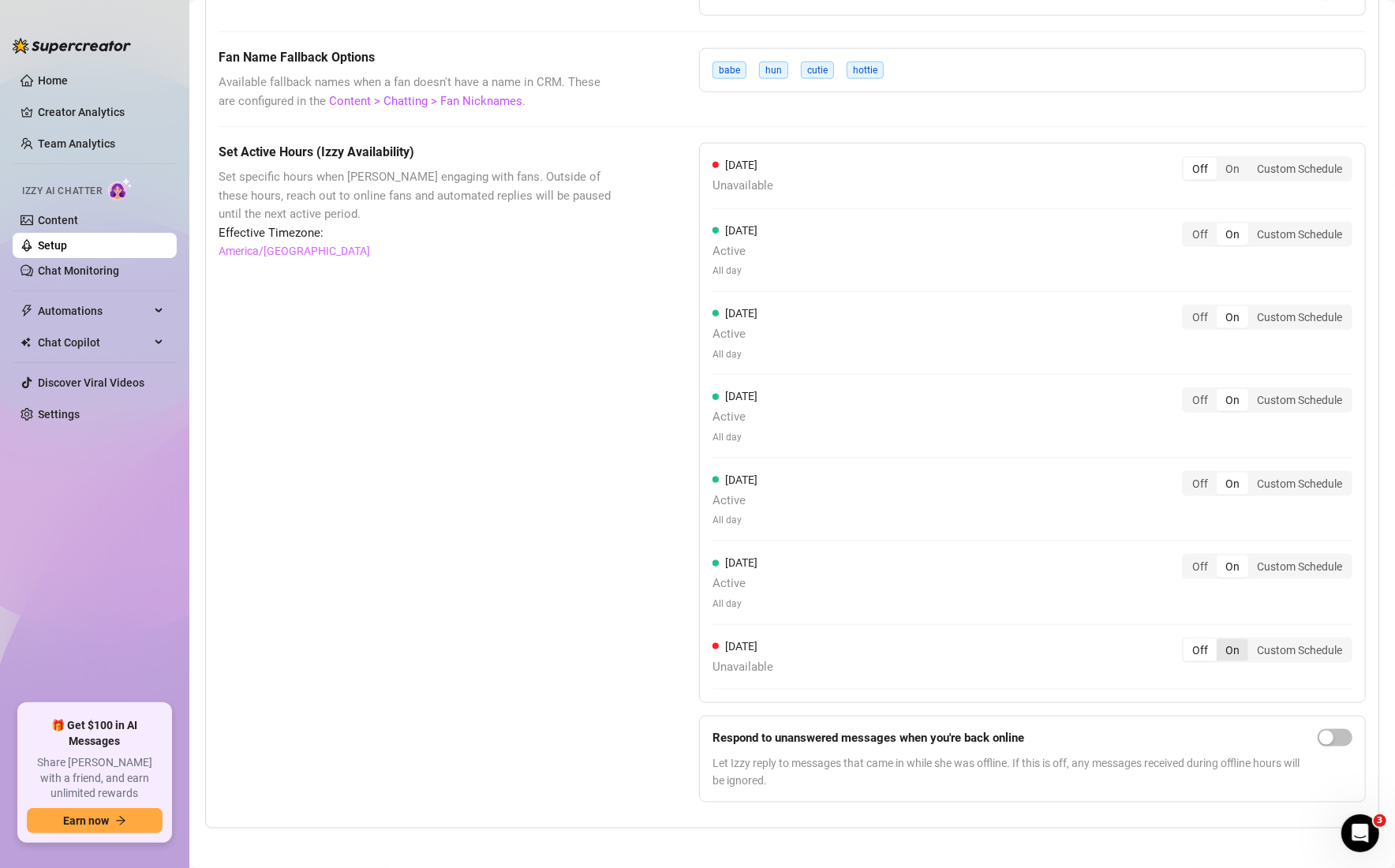
click at [1222, 642] on div "On" at bounding box center [1232, 650] width 32 height 22
click at [1221, 642] on input "On" at bounding box center [1221, 642] width 0 height 0
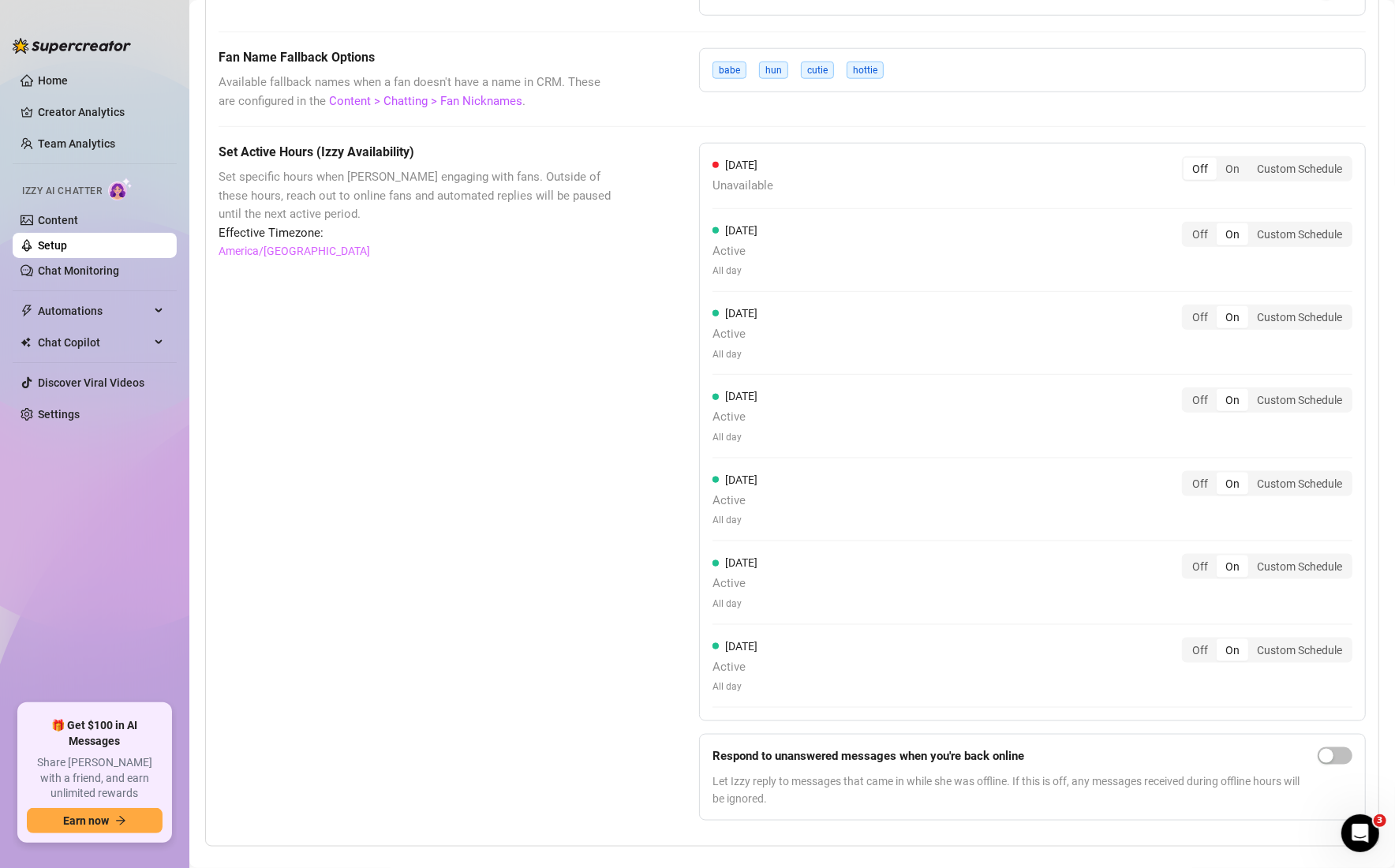
click at [547, 495] on div "Set Active Hours (Izzy Availability) Set specific hours when Izzy engaging with…" at bounding box center [420, 487] width 401 height 691
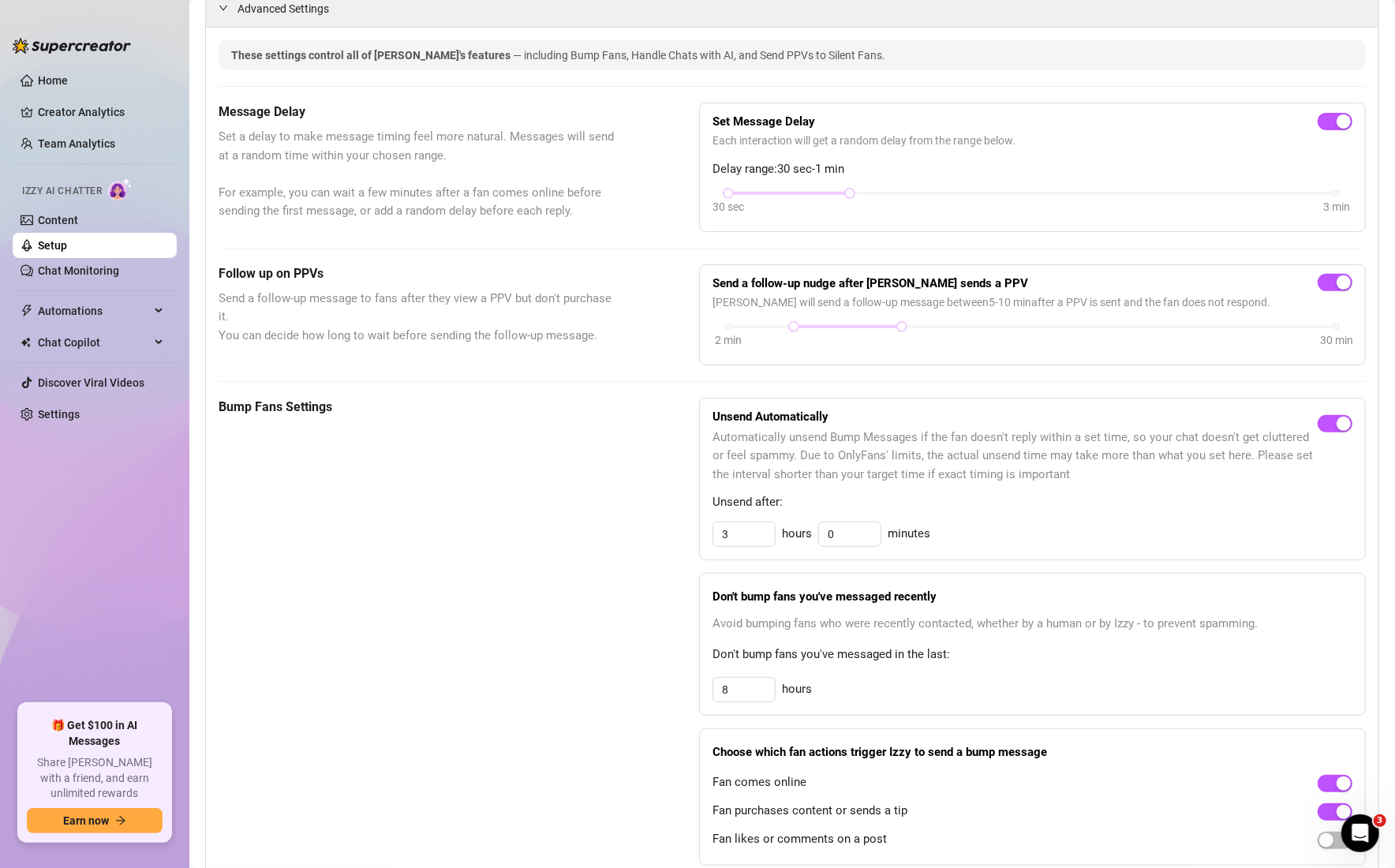
scroll to position [302, 0]
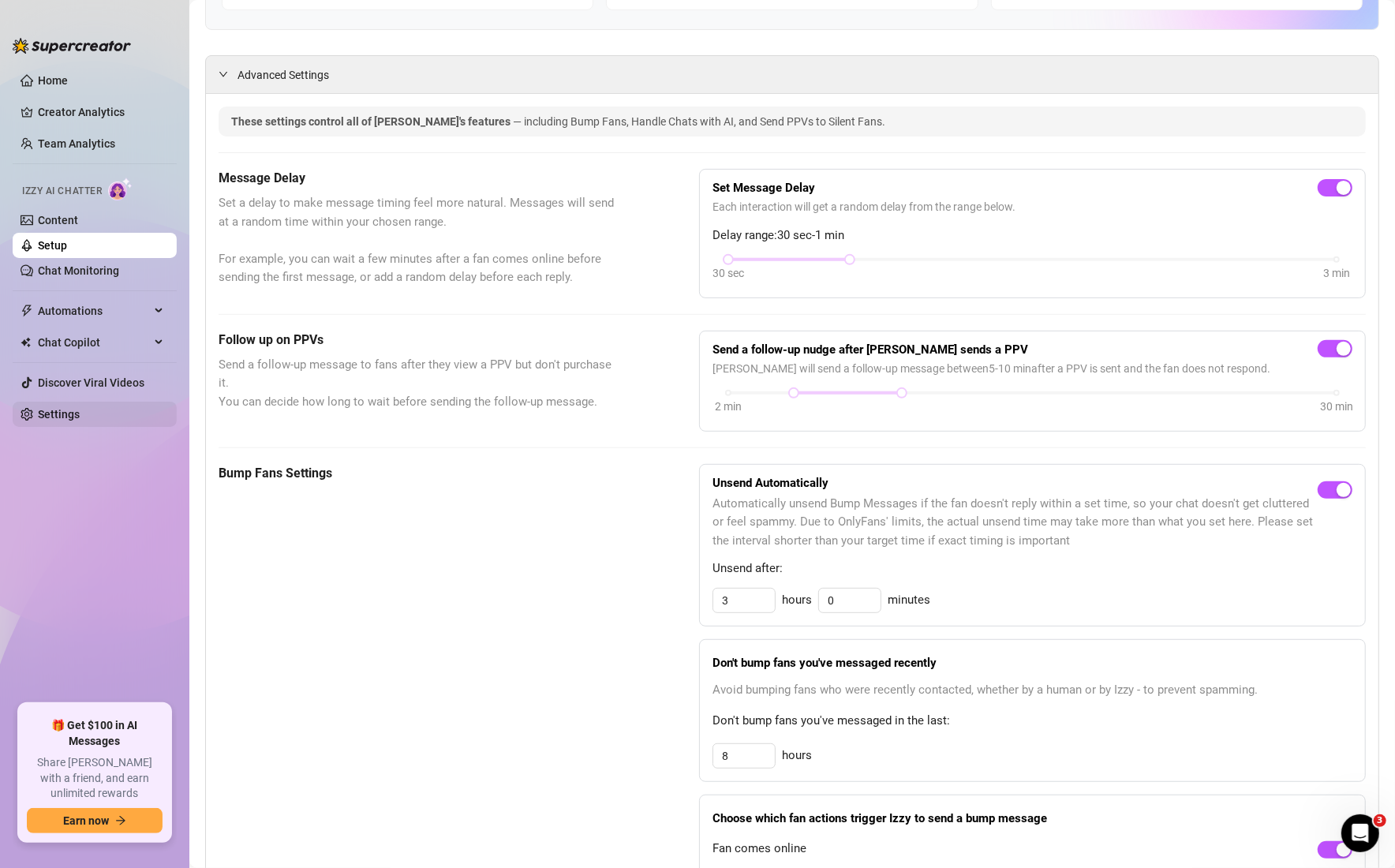
click at [80, 418] on link "Settings" at bounding box center [59, 414] width 41 height 12
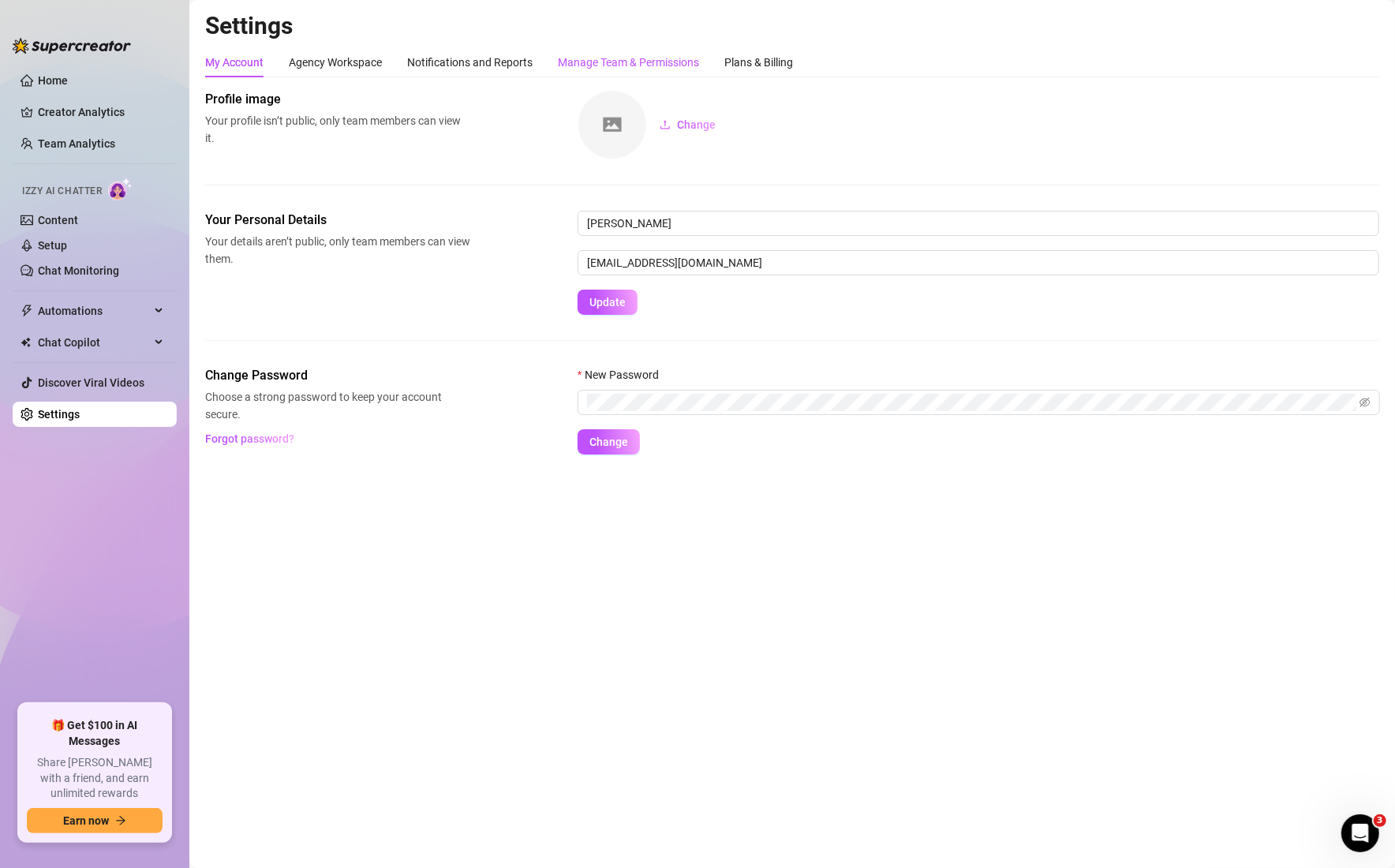
click at [644, 68] on div "Manage Team & Permissions" at bounding box center [629, 62] width 141 height 17
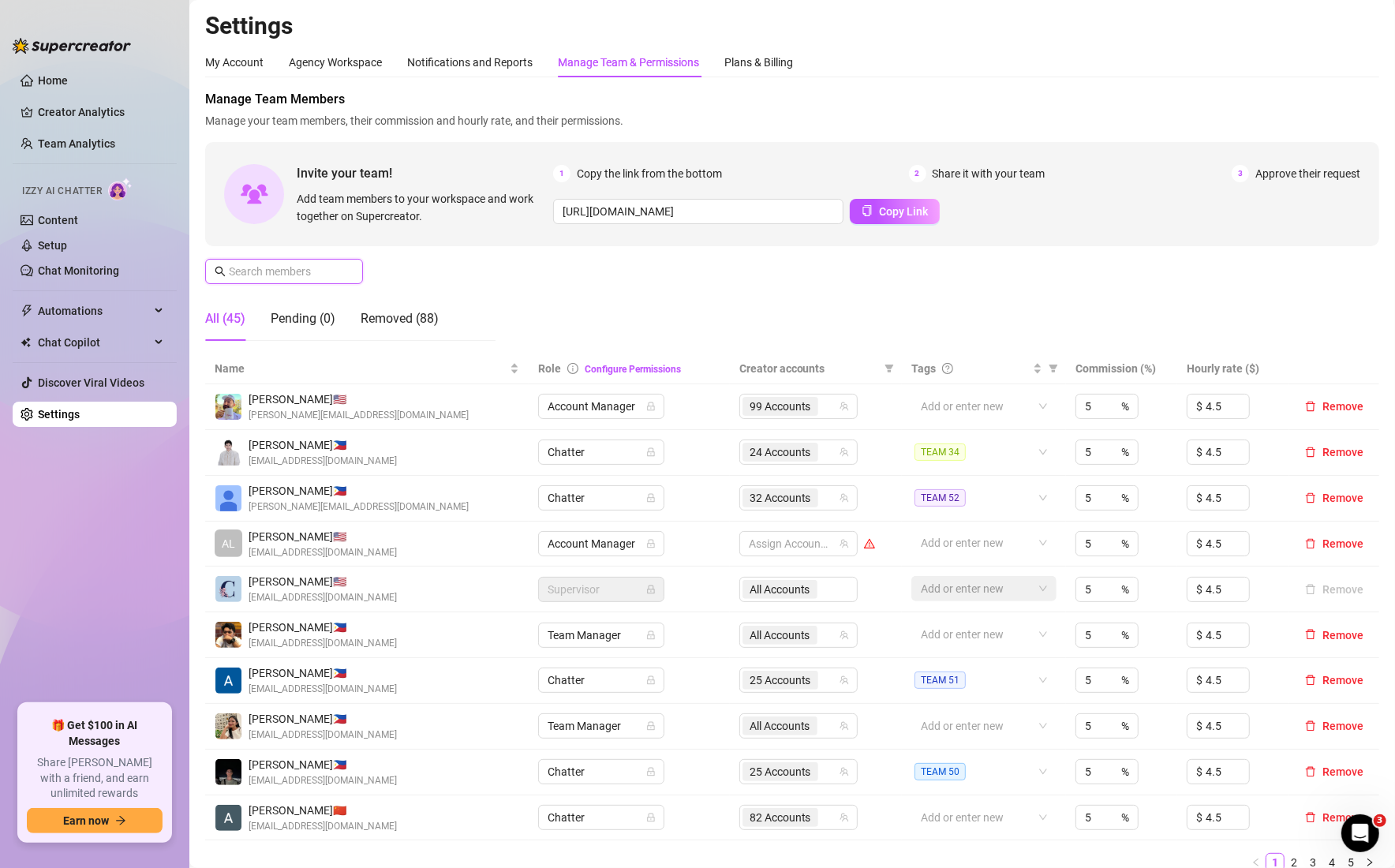
click at [307, 274] on input "text" at bounding box center [284, 271] width 112 height 17
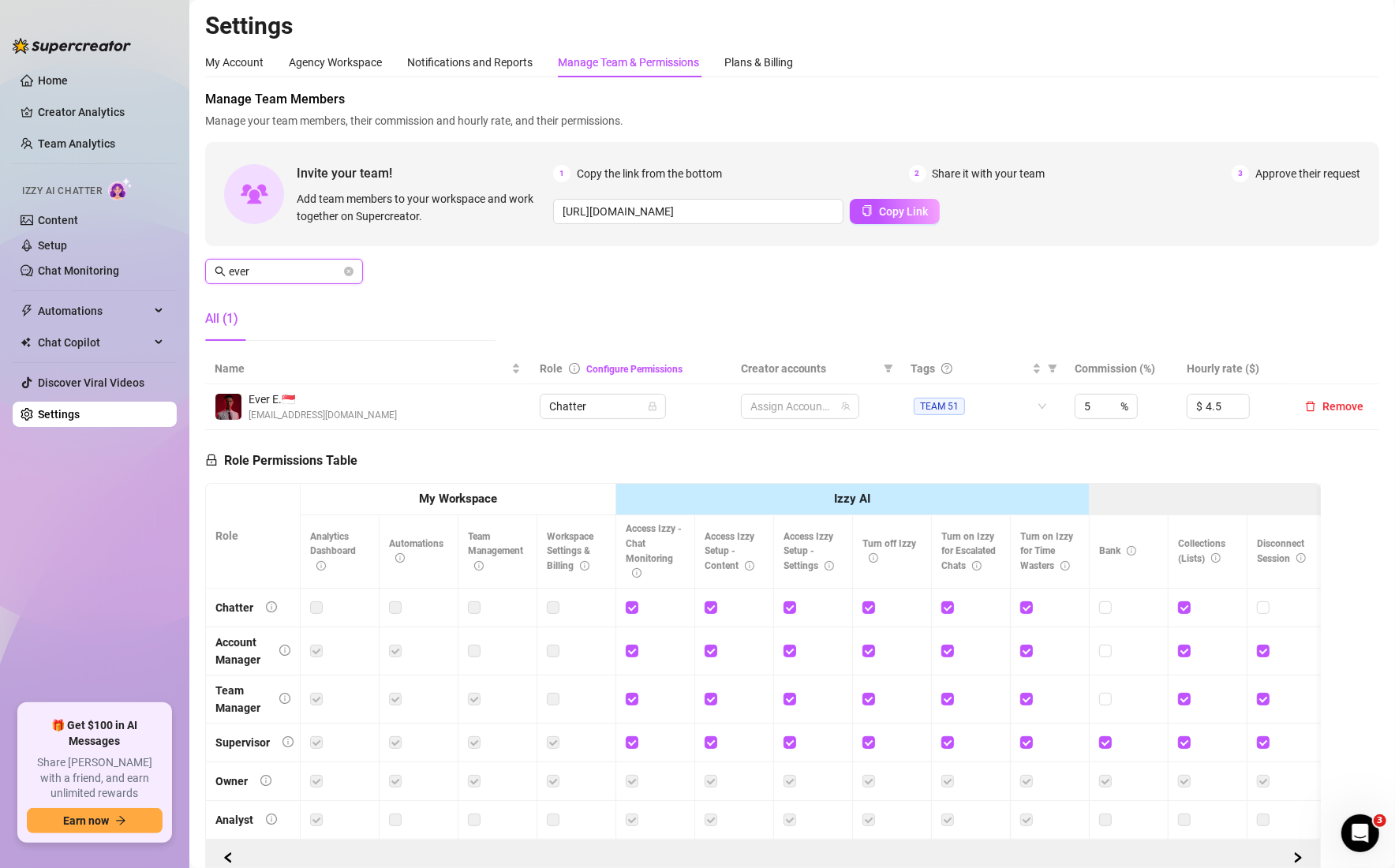
click at [292, 268] on input "ever" at bounding box center [284, 271] width 112 height 17
click at [814, 409] on div "25 Accounts" at bounding box center [783, 406] width 79 height 22
type input "ever"
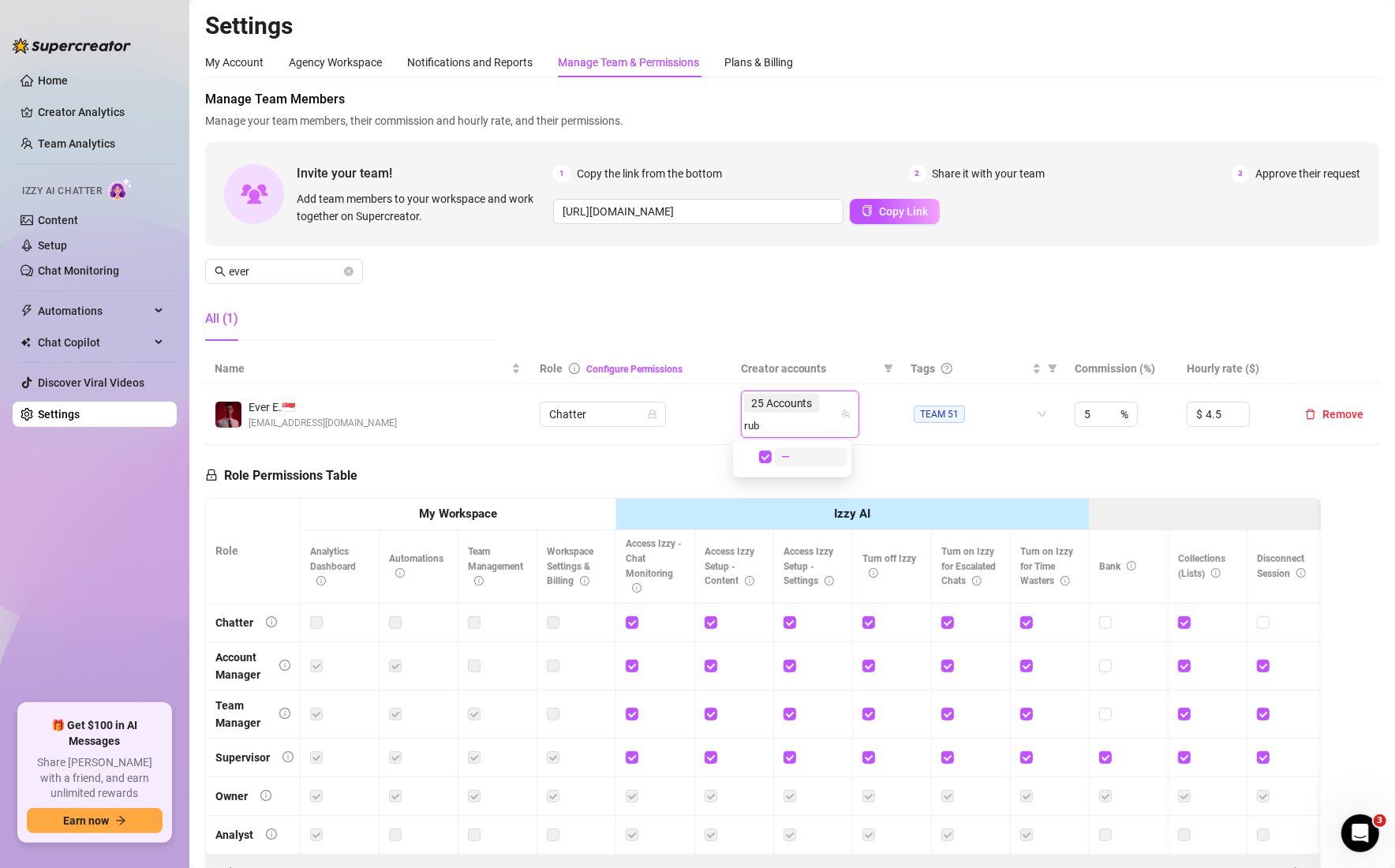
type input "ruby"
click at [795, 450] on img at bounding box center [789, 457] width 14 height 14
click at [832, 308] on div "Manage Team Members Manage your team members, their commission and hourly rate,…" at bounding box center [792, 221] width 1174 height 264
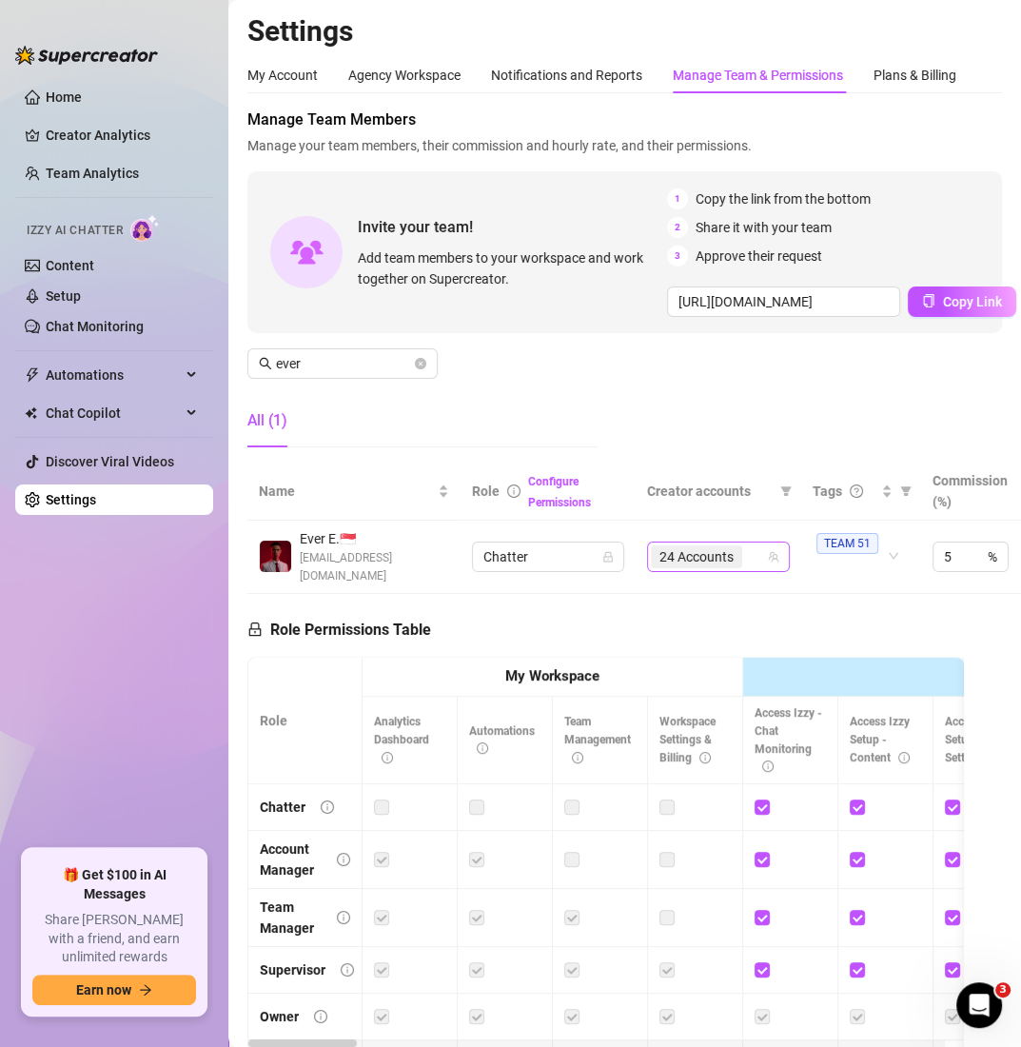
click at [740, 563] on span "24 Accounts" at bounding box center [696, 556] width 91 height 23
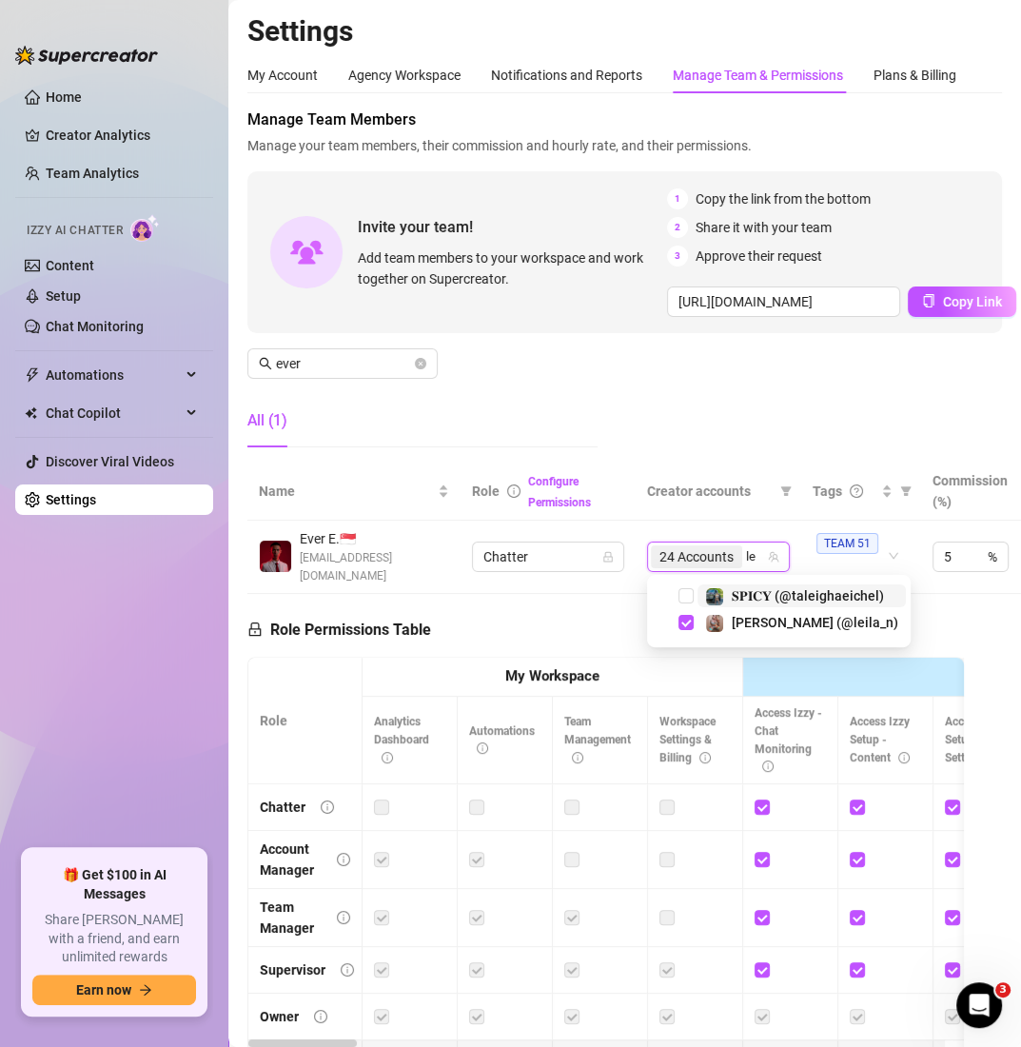
type input "l"
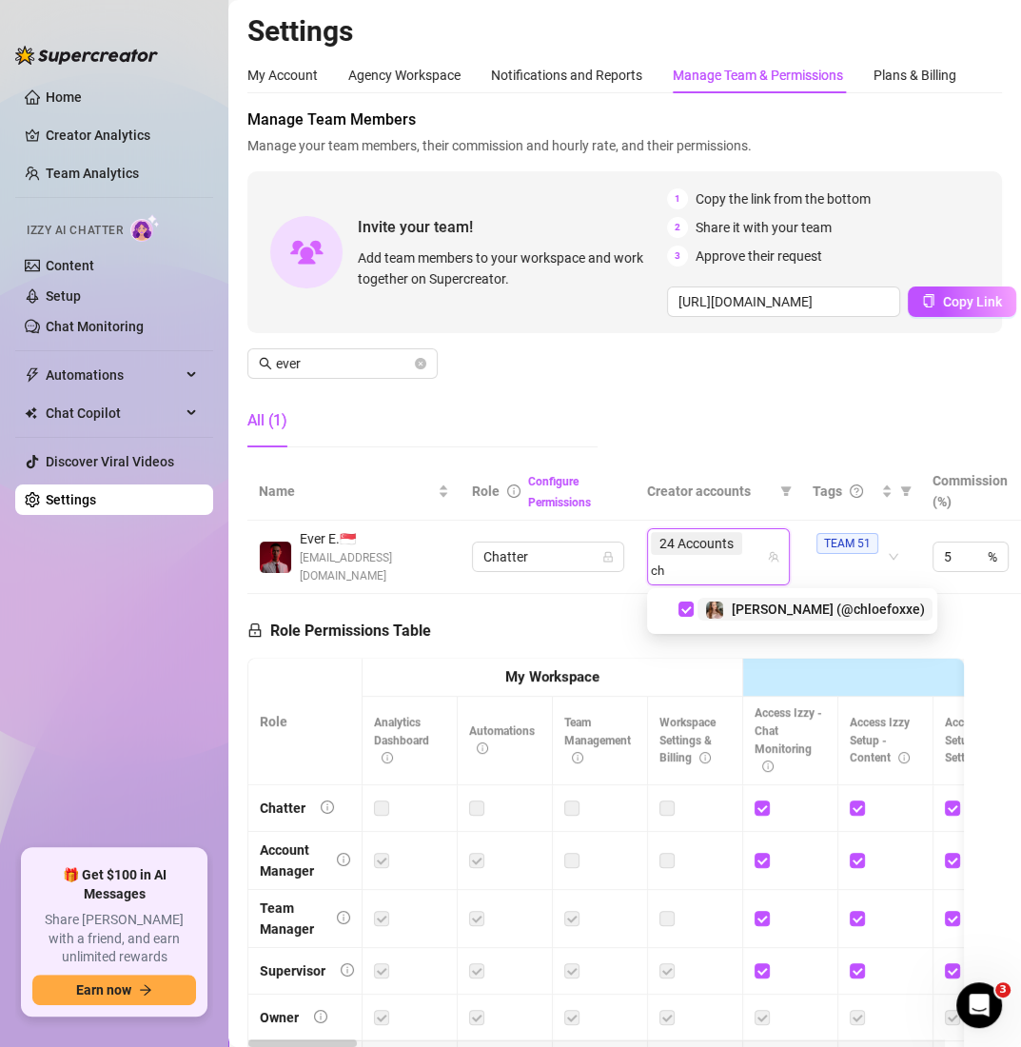
type input "c"
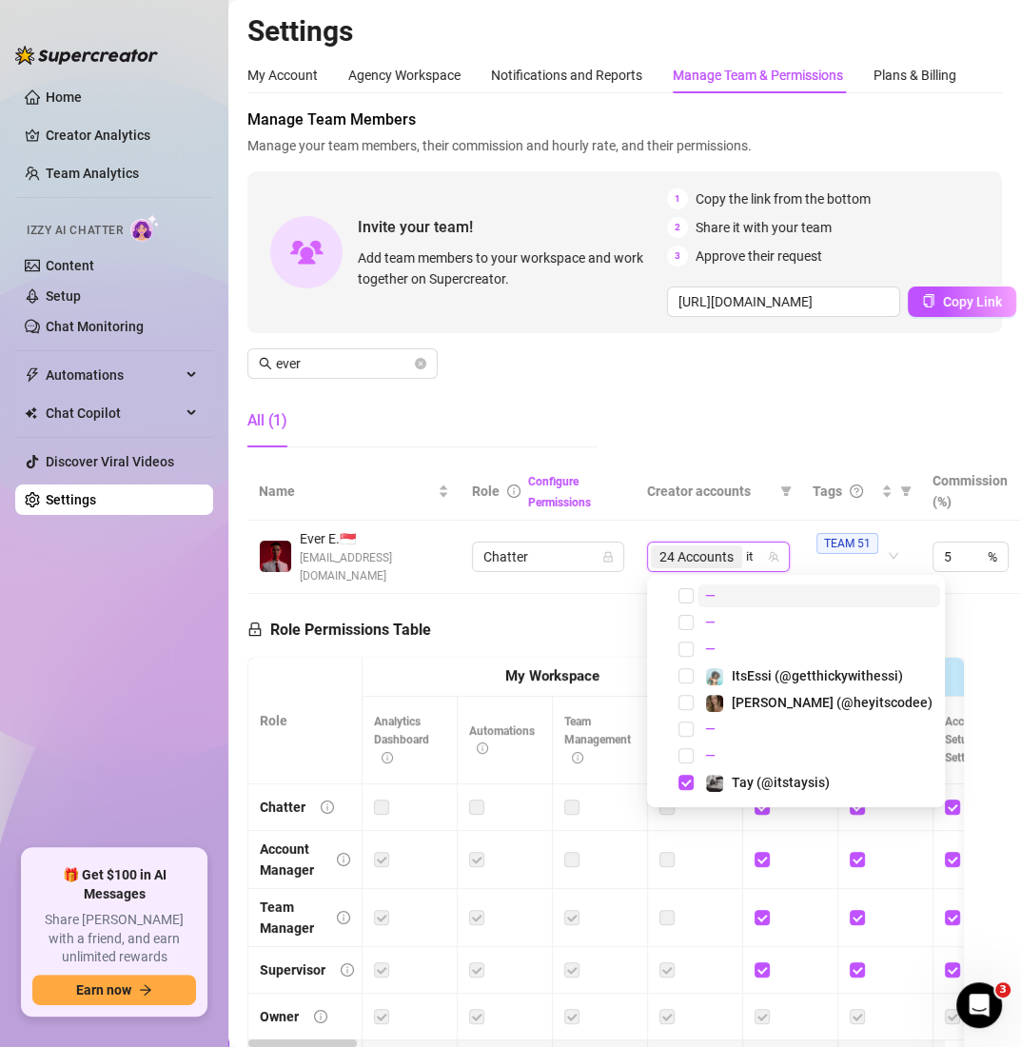
type input "i"
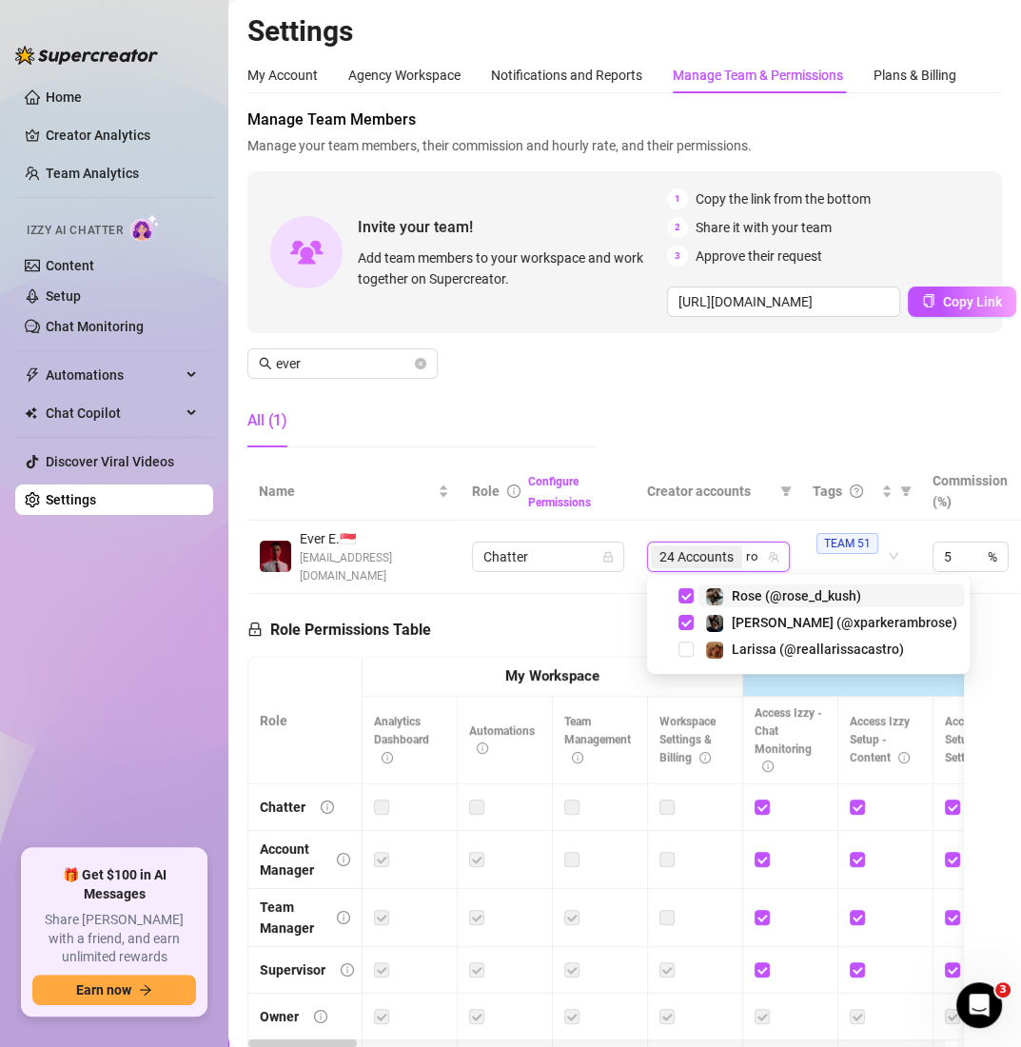
type input "r"
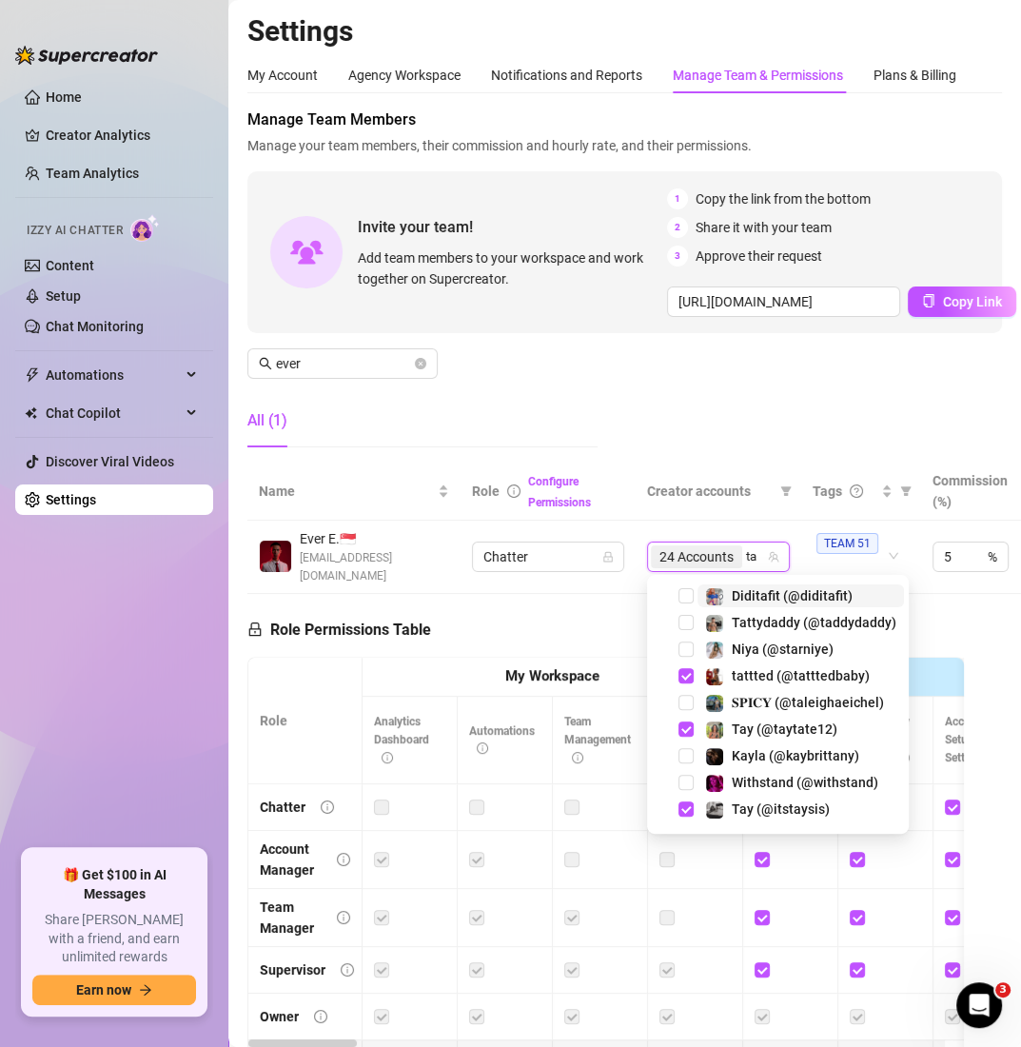
type input "t"
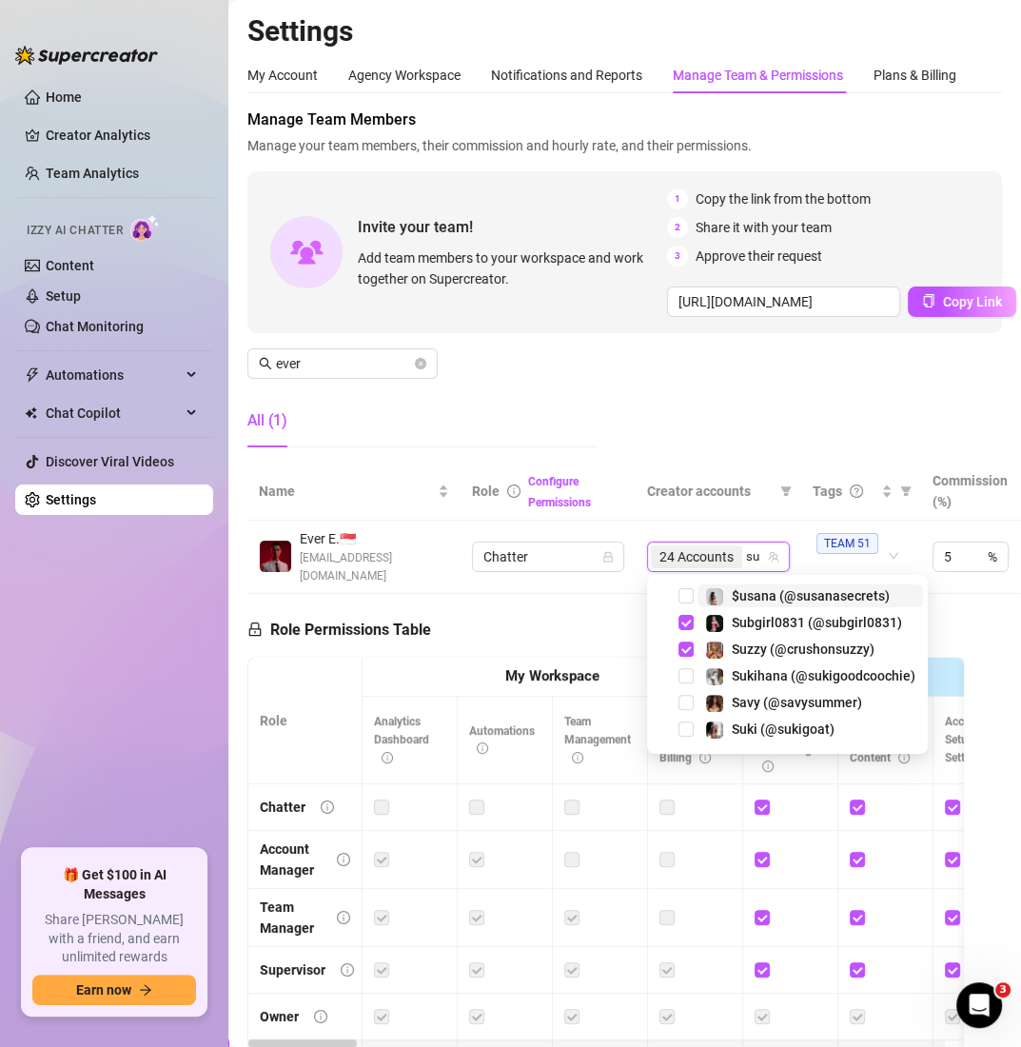
type input "s"
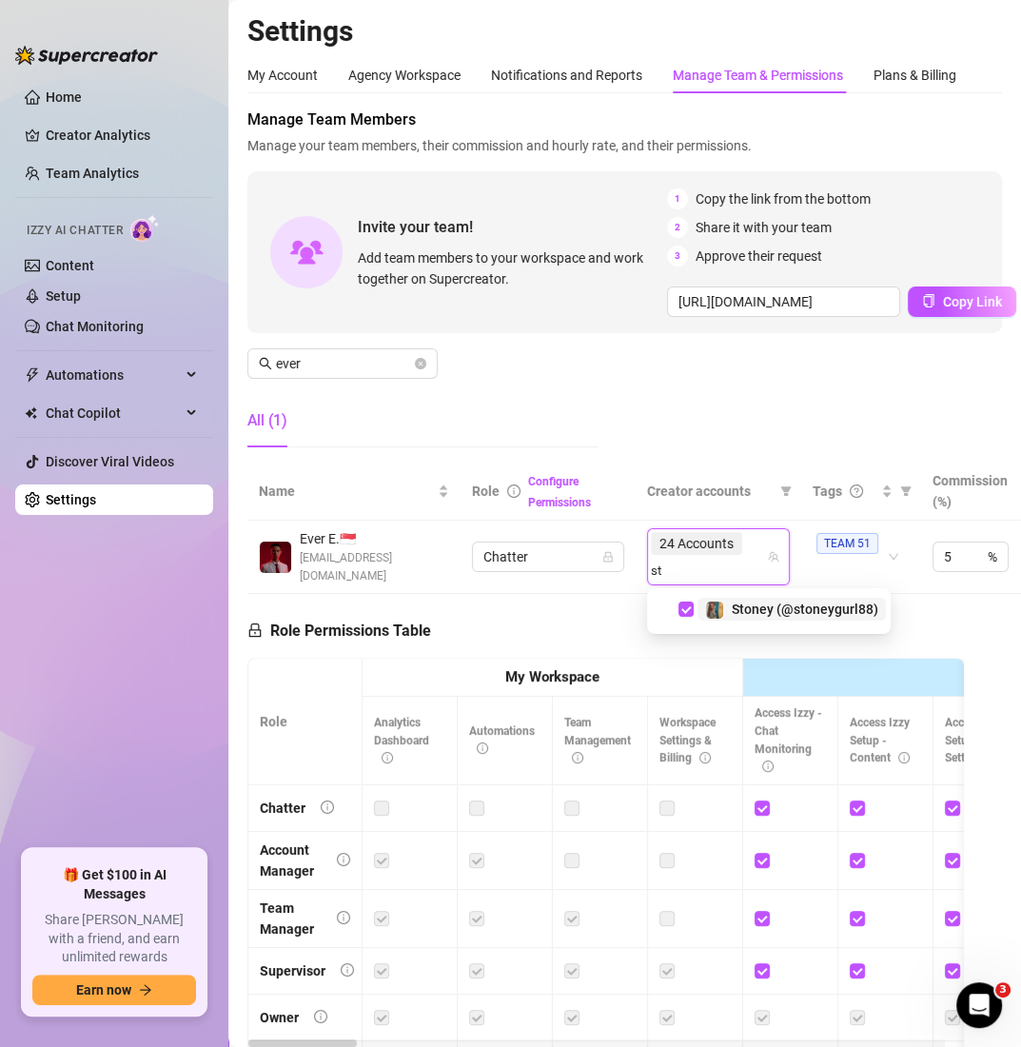
type input "s"
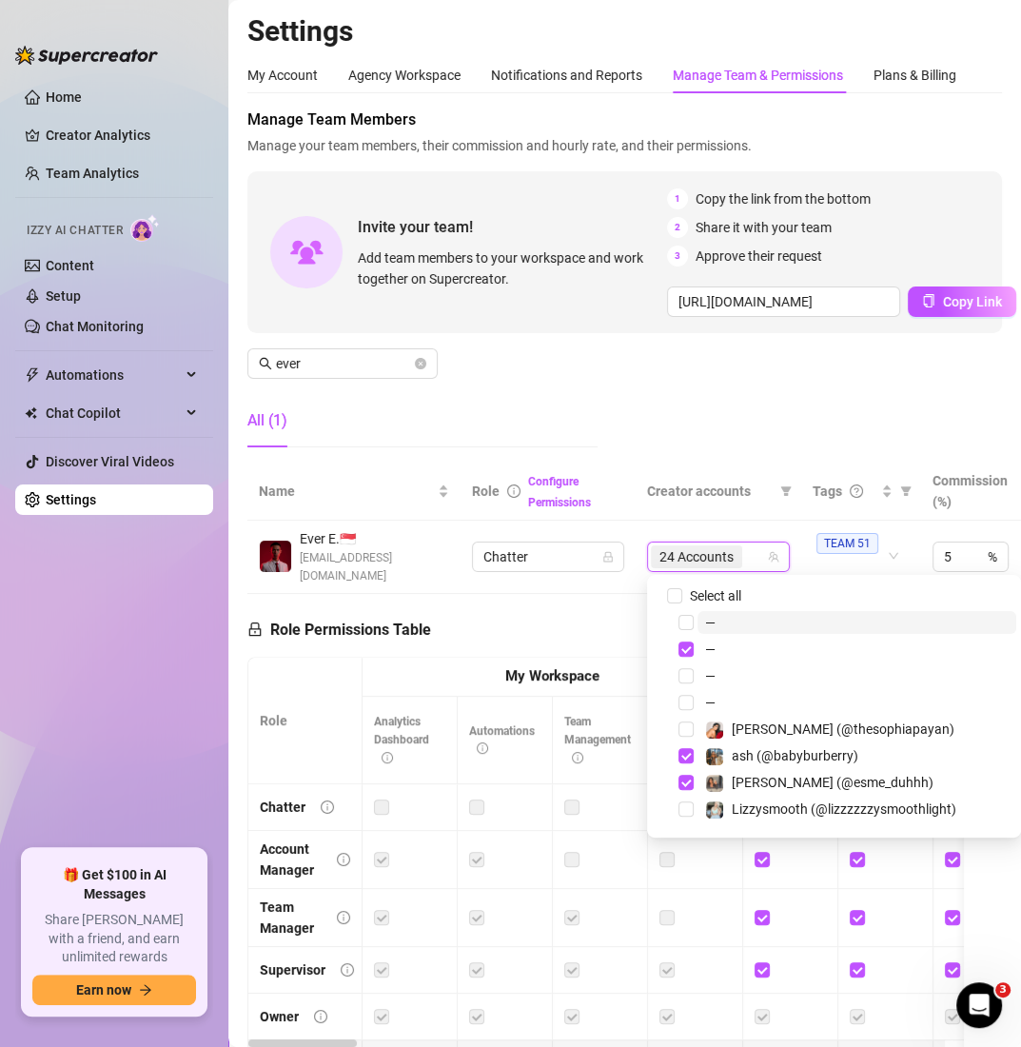
type input "r"
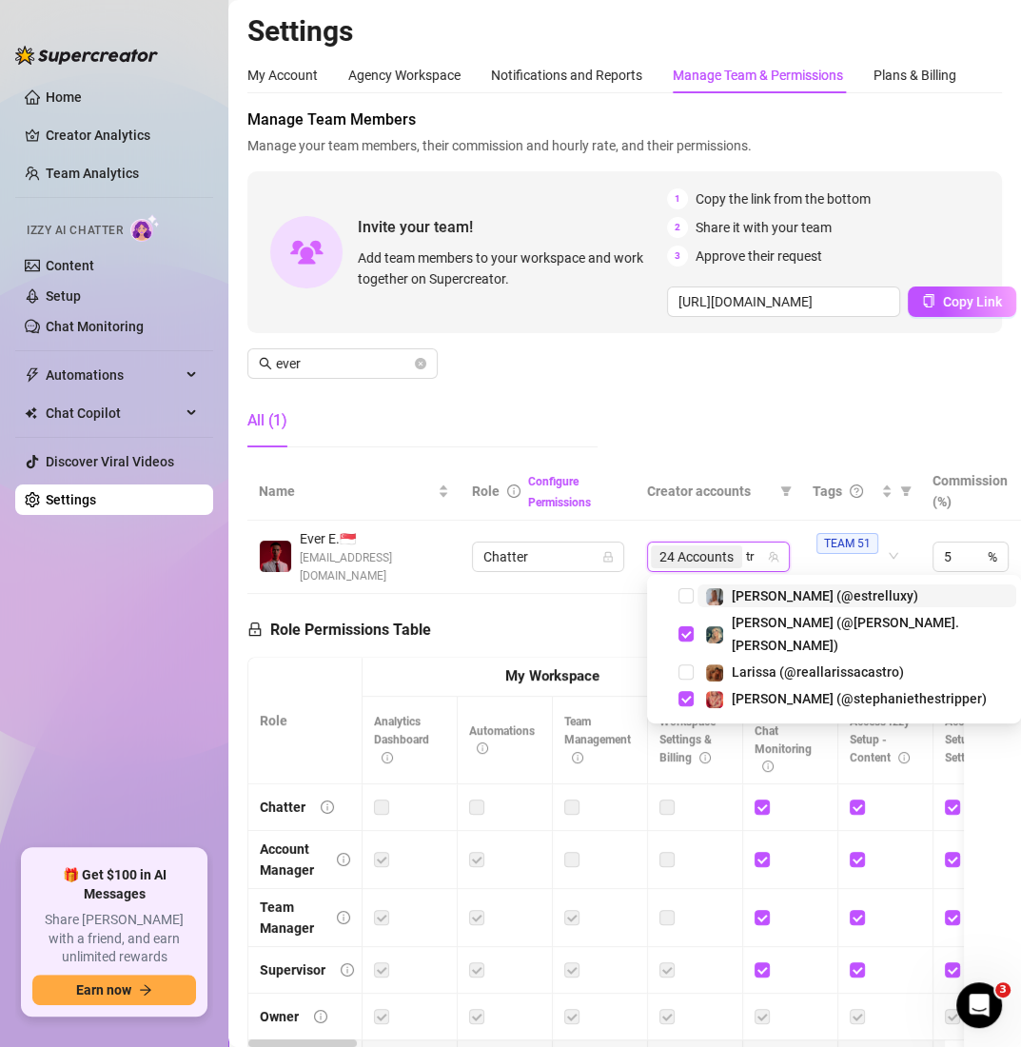
type input "t"
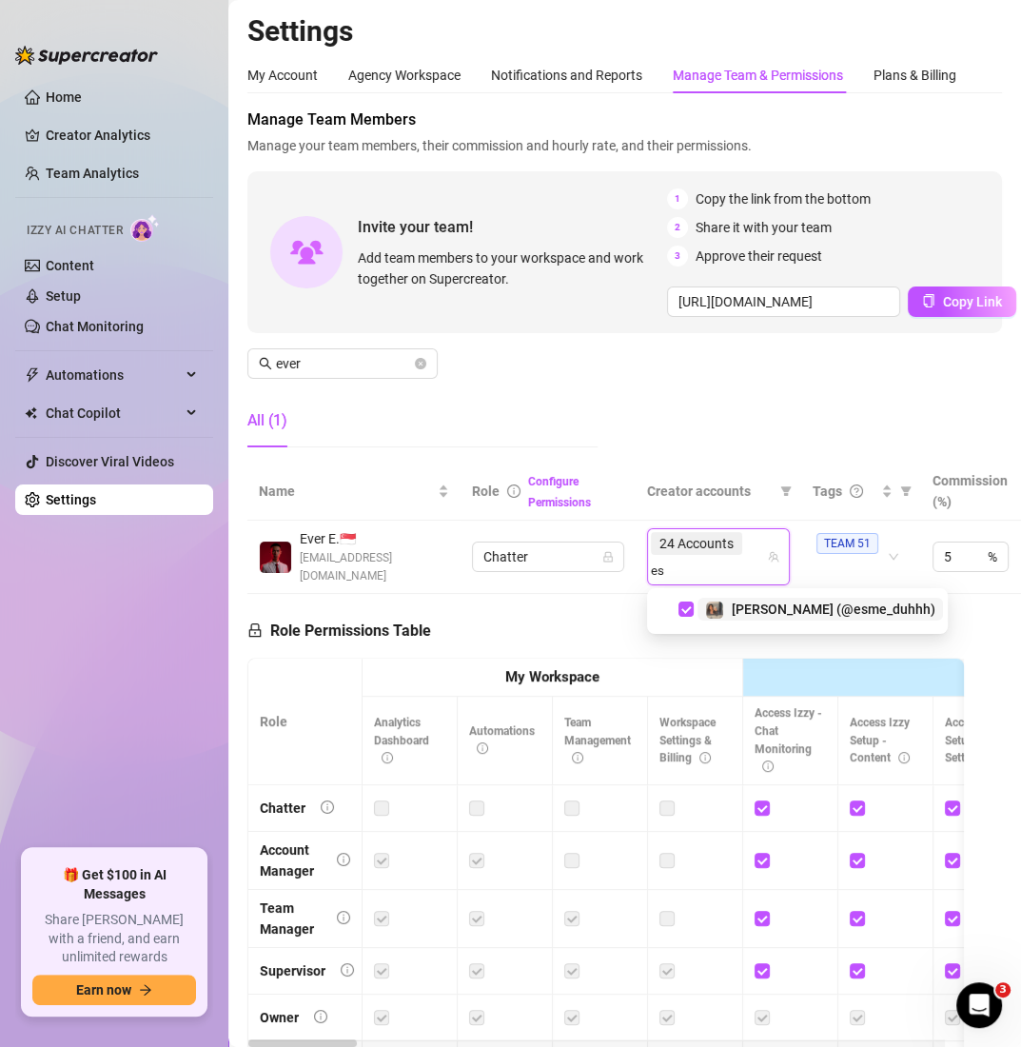
type input "e"
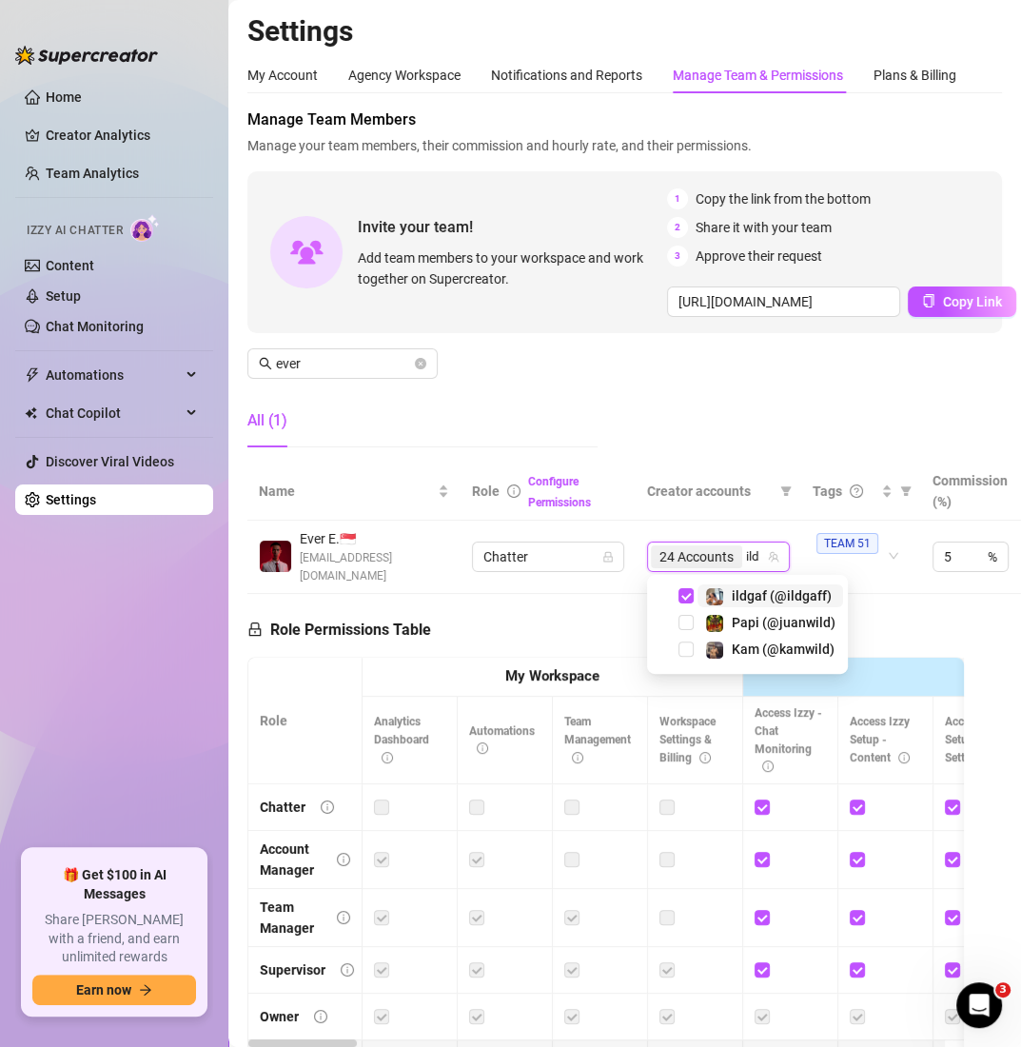
type input "ild"
drag, startPoint x: 750, startPoint y: 566, endPoint x: 782, endPoint y: 549, distance: 36.6
click at [754, 566] on div "24 Accounts" at bounding box center [708, 556] width 115 height 27
click at [755, 549] on div "24 Accounts" at bounding box center [708, 556] width 115 height 27
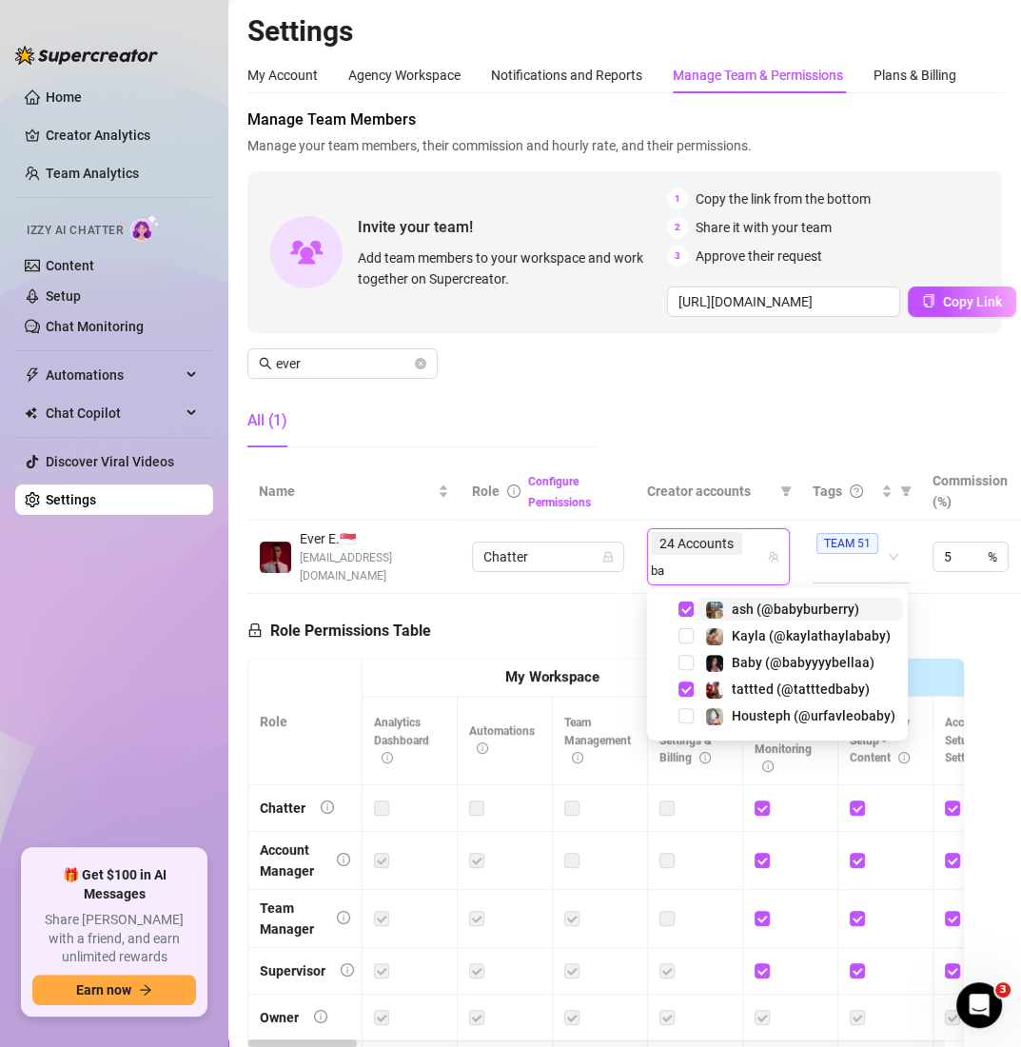
type input "b"
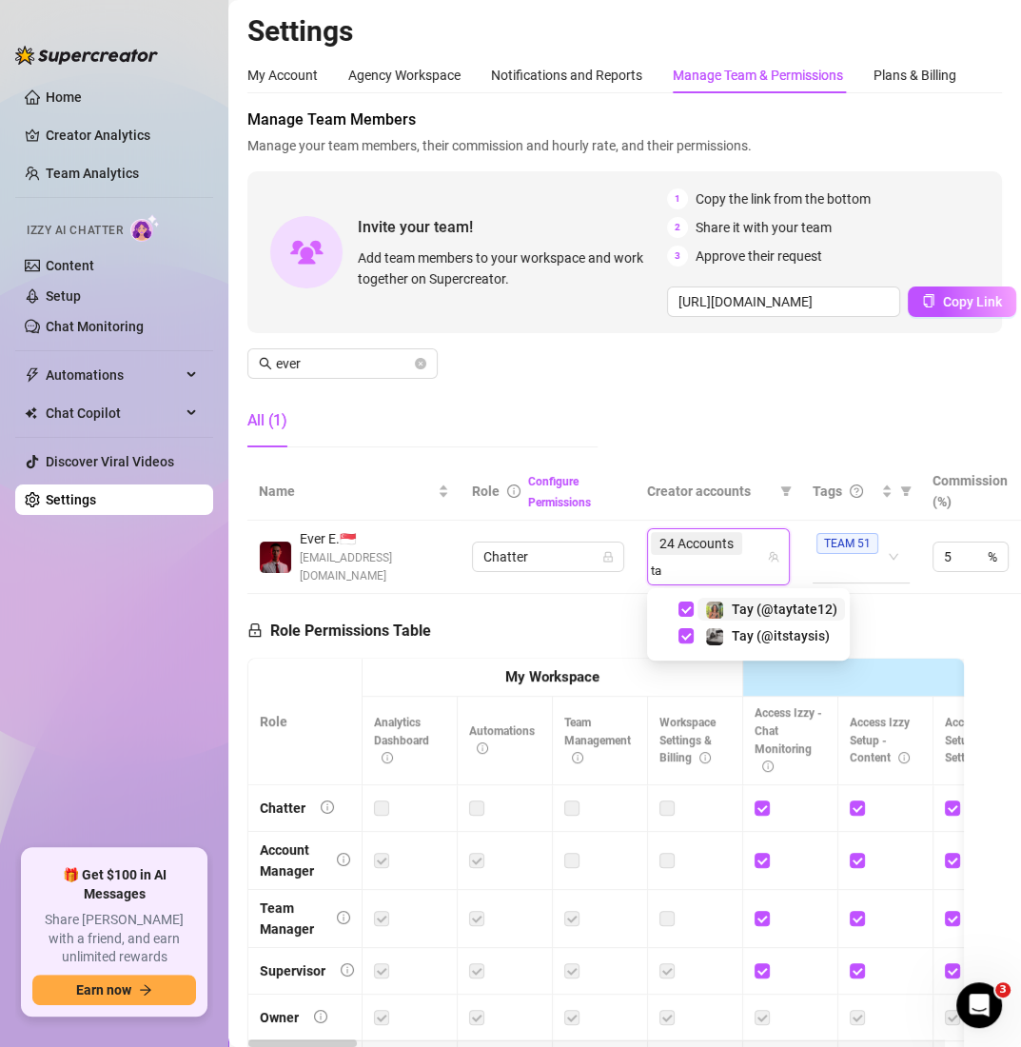
type input "t"
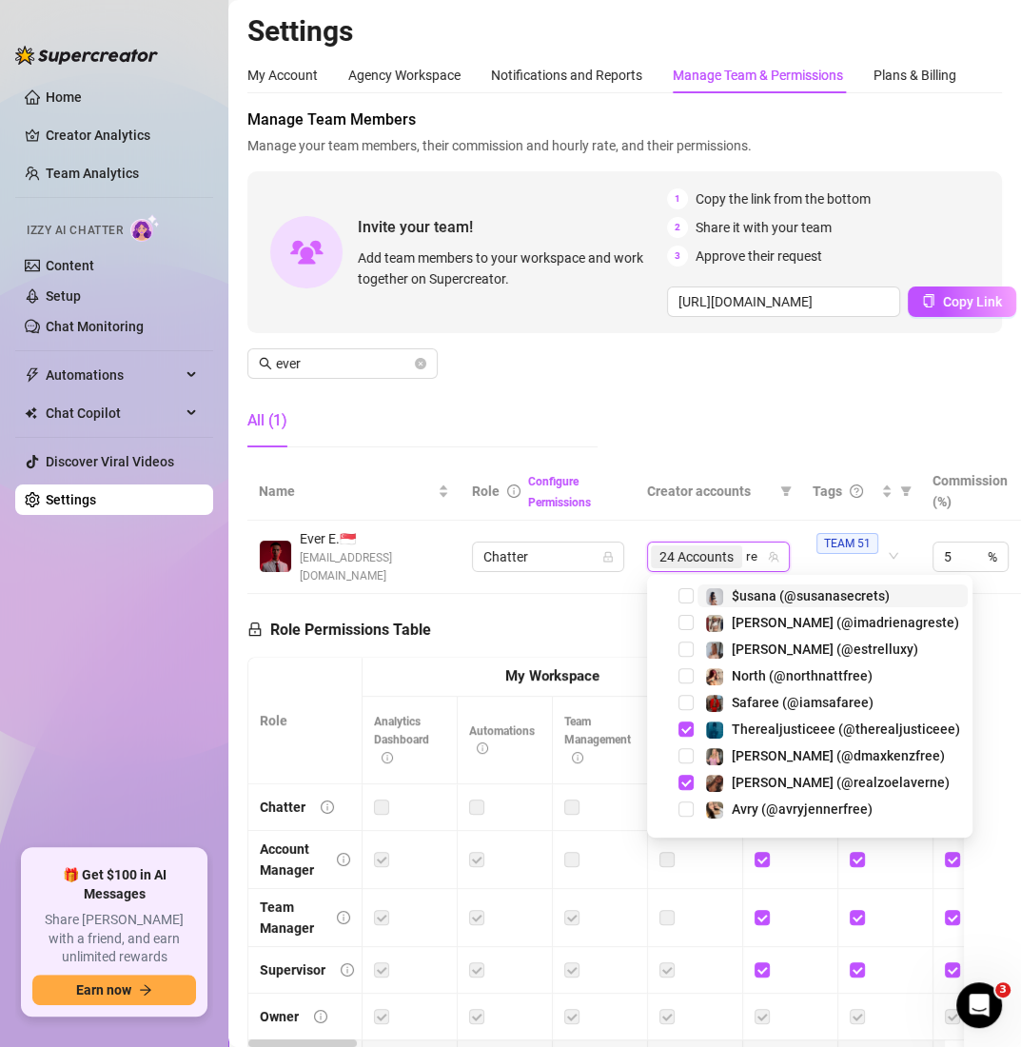
type input "r"
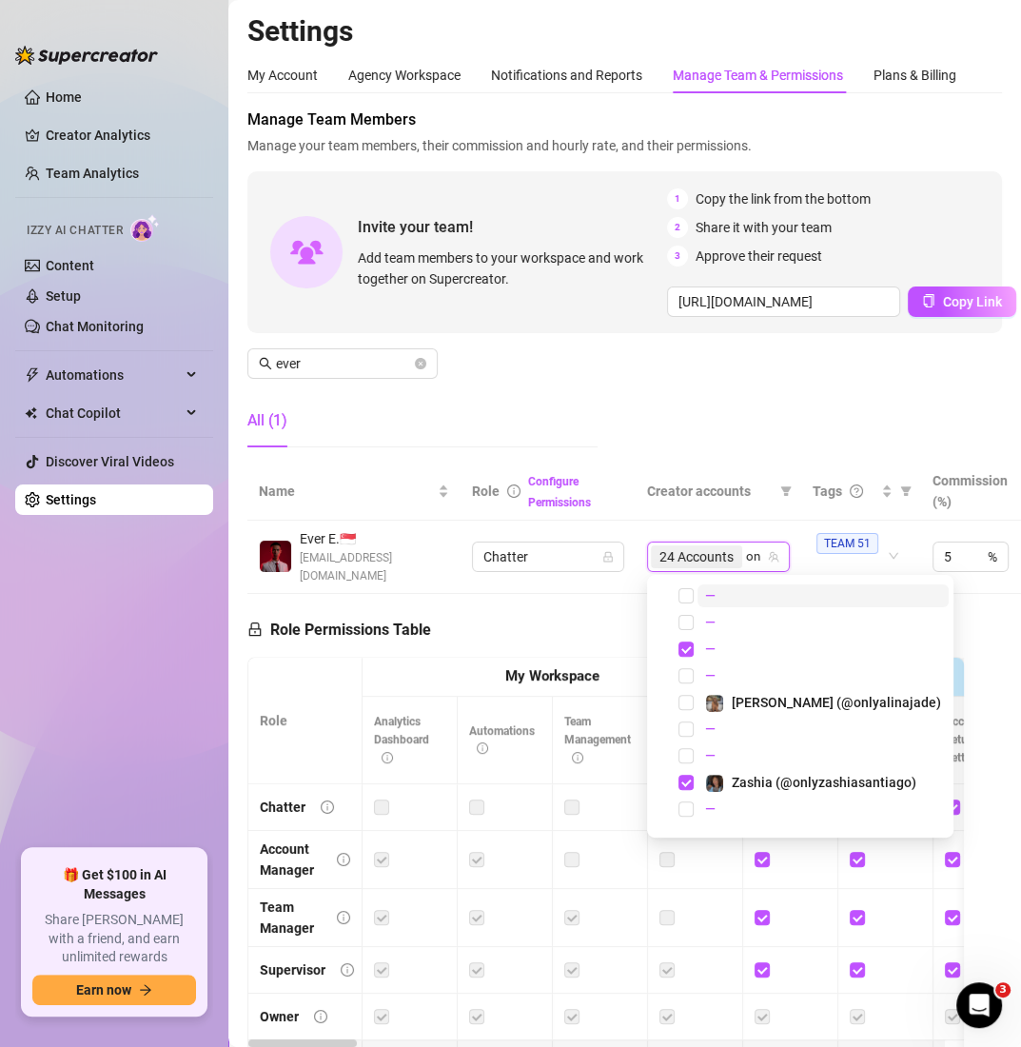
type input "o"
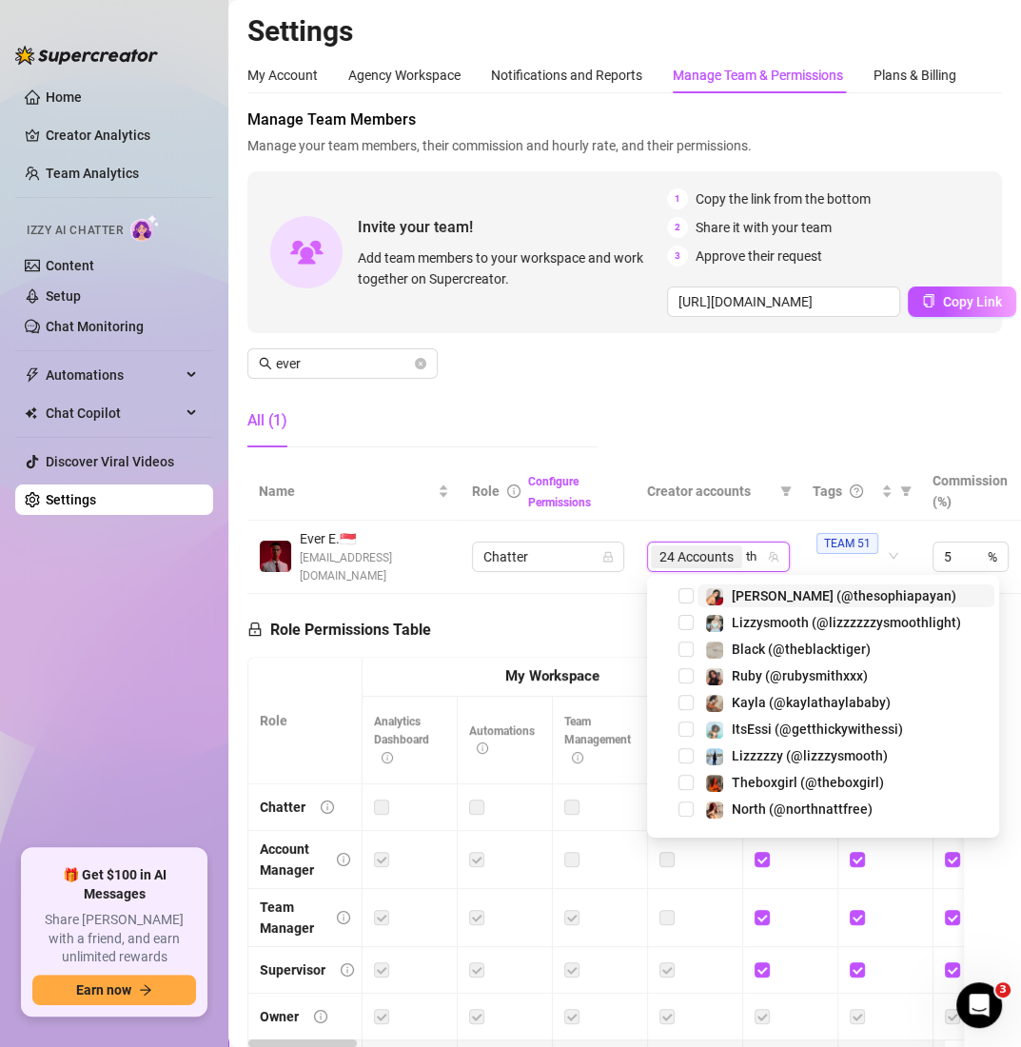
type input "t"
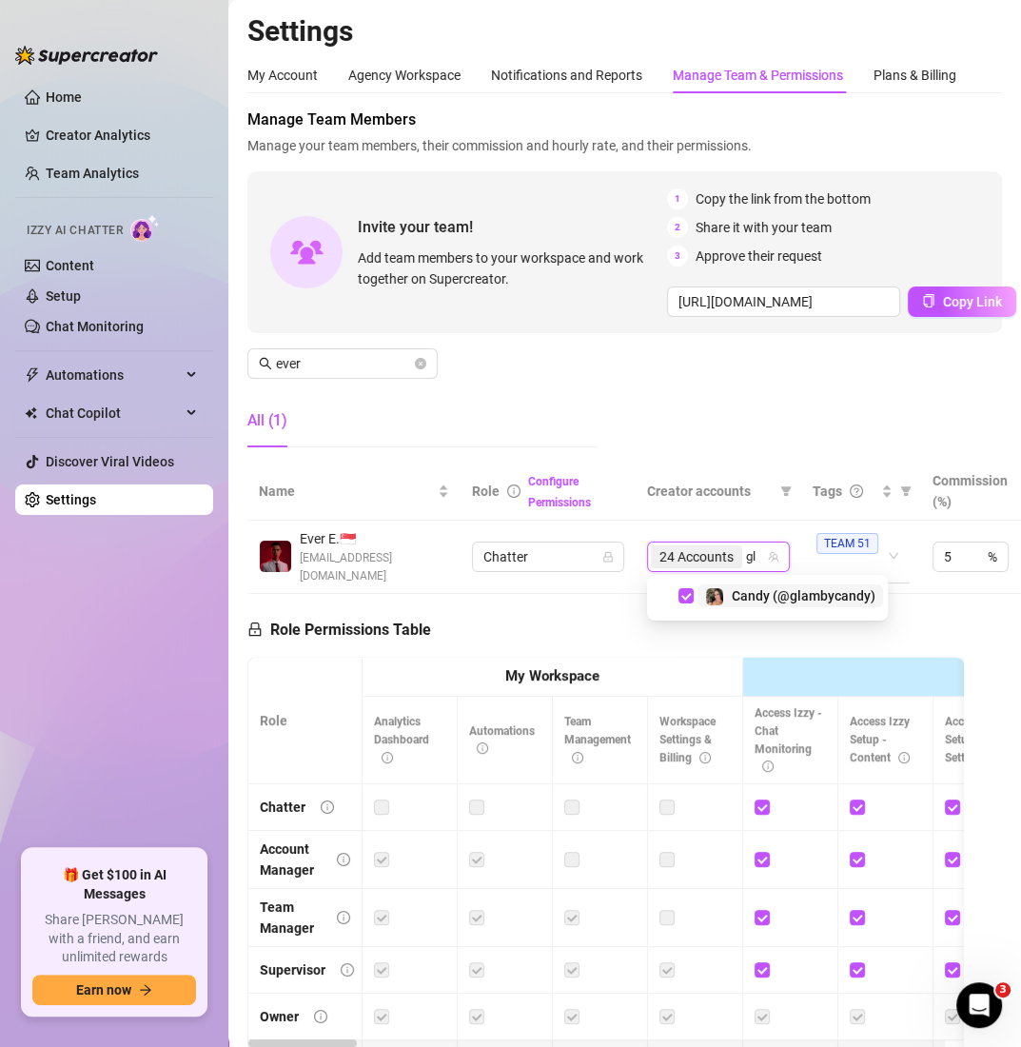
type input "g"
type input "c"
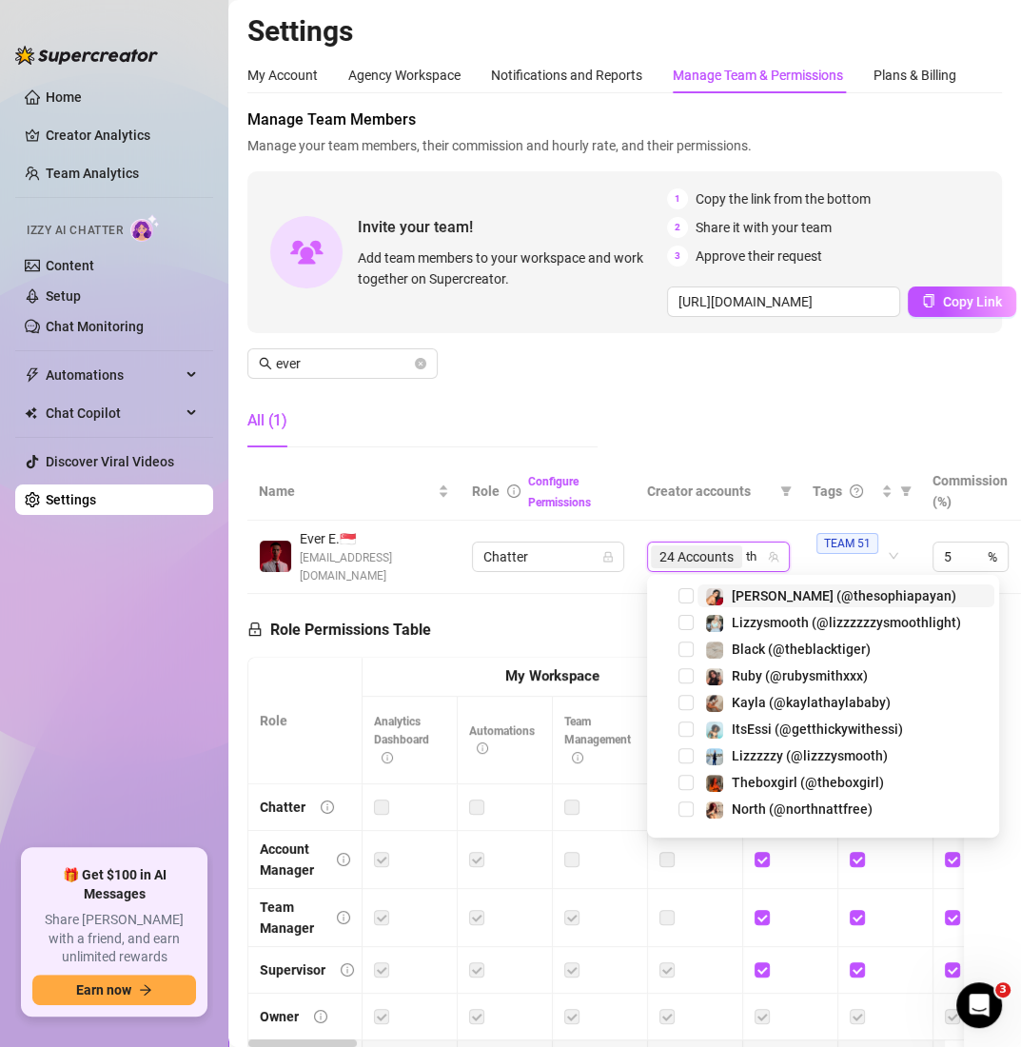
type input "t"
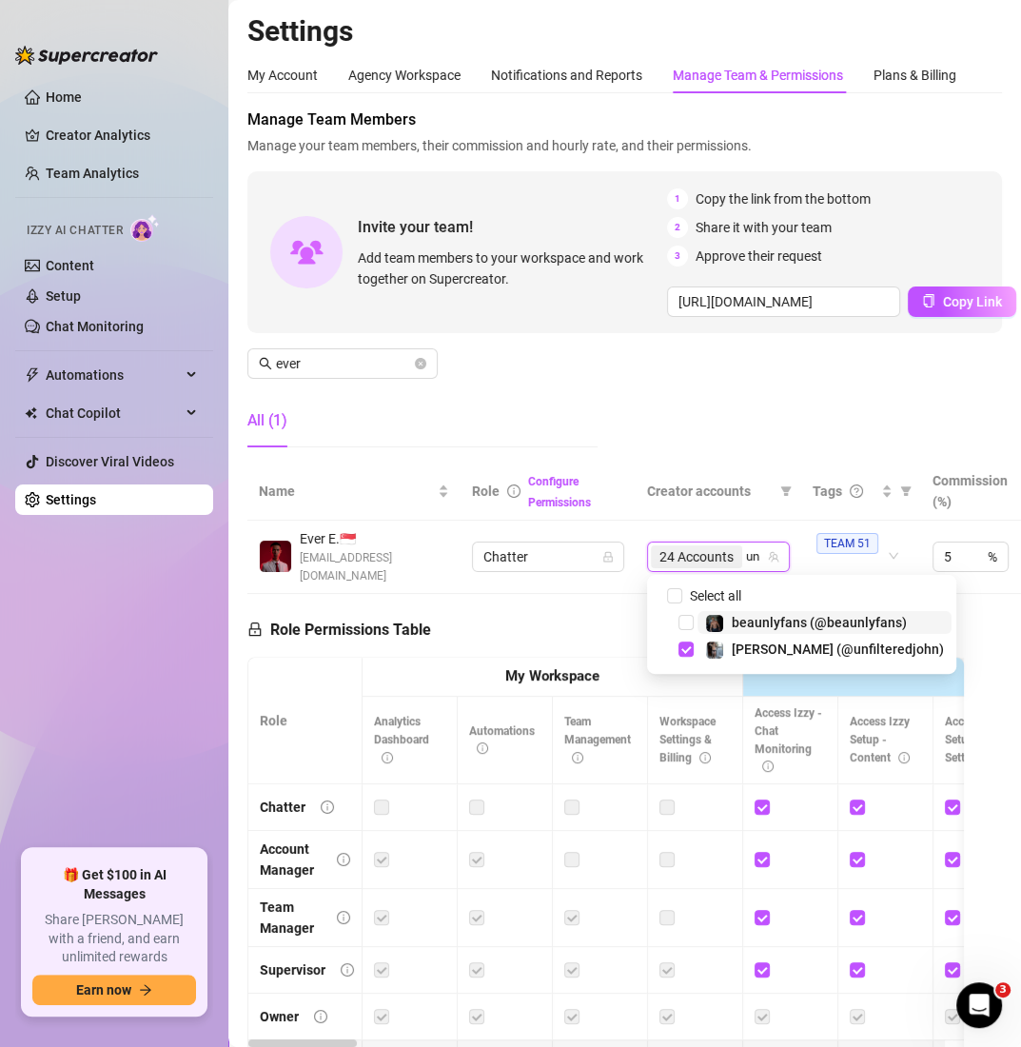
type input "u"
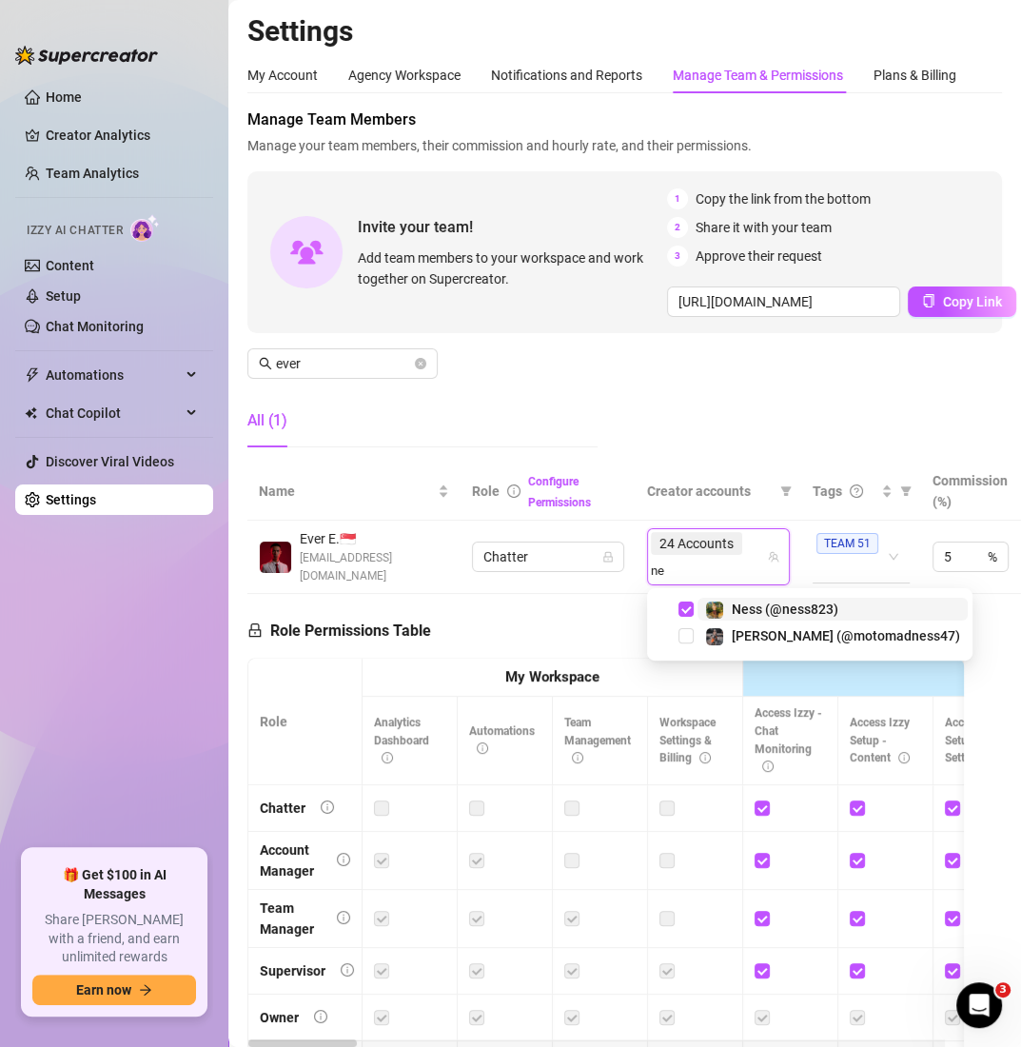
type input "n"
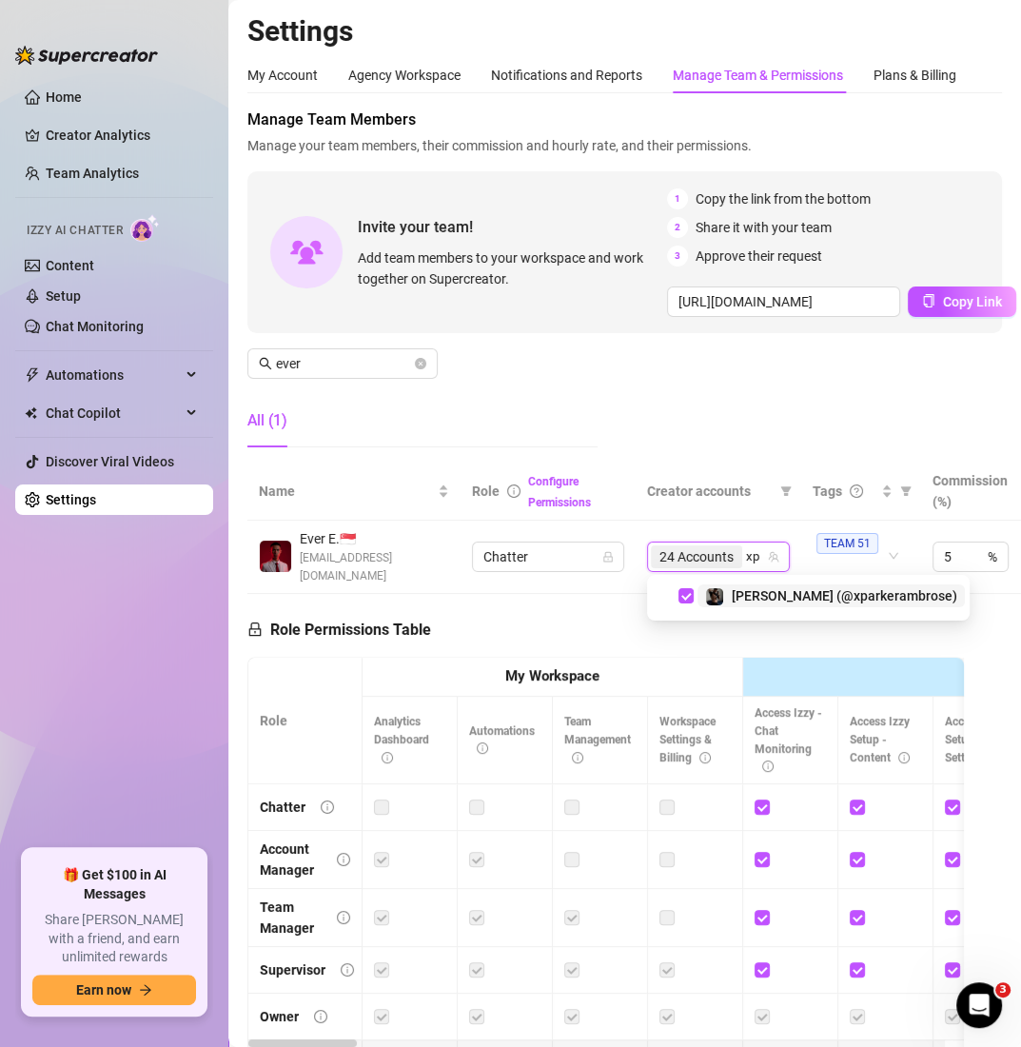
type input "x"
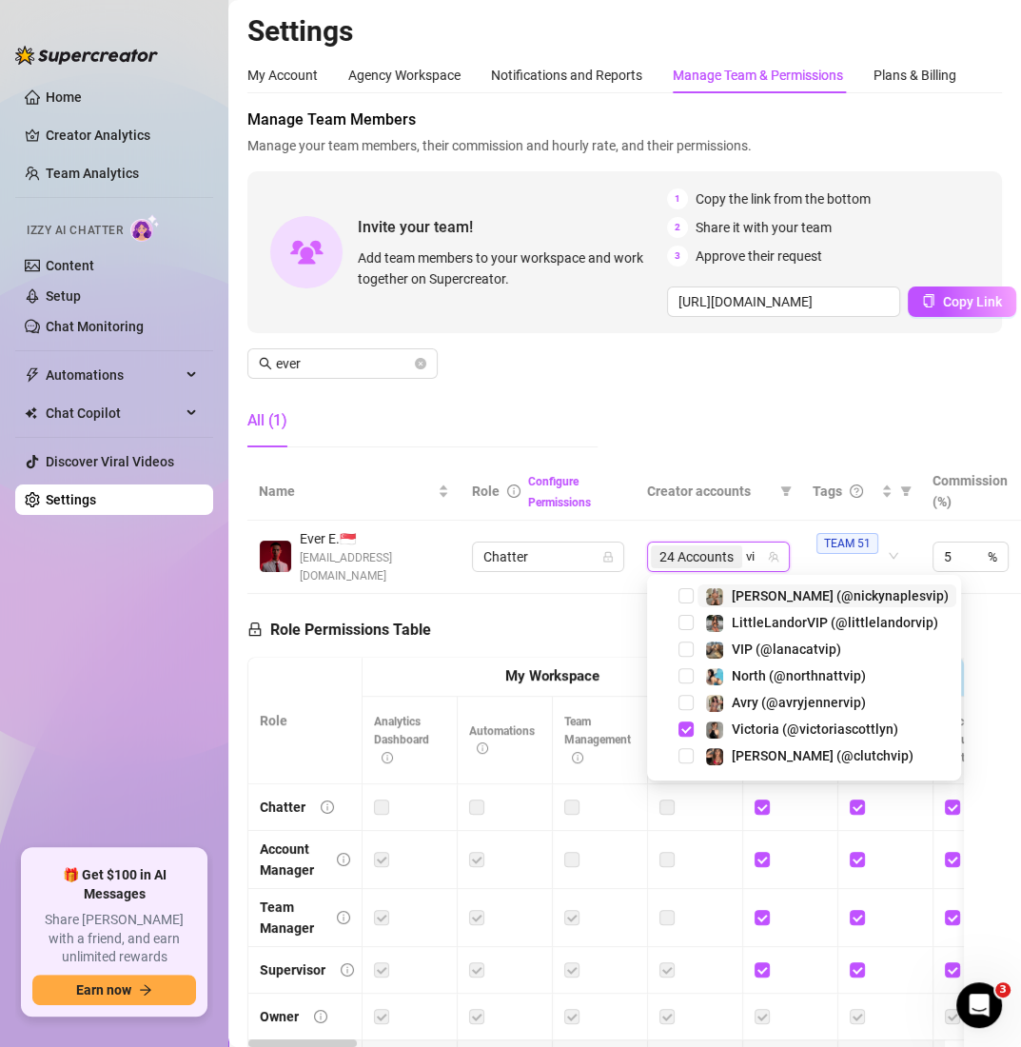
type input "v"
